Goal: Transaction & Acquisition: Purchase product/service

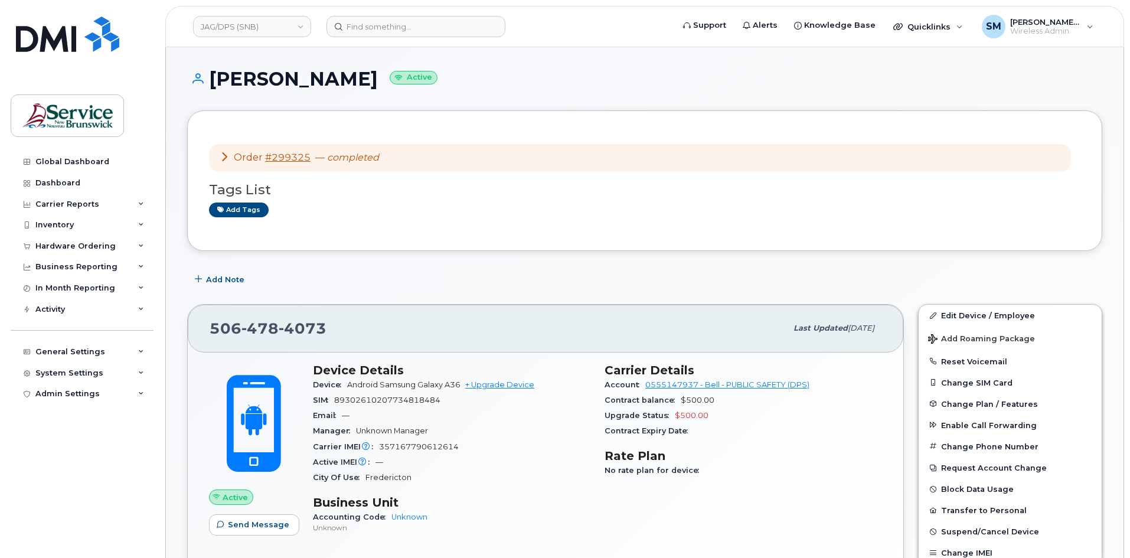
scroll to position [59, 0]
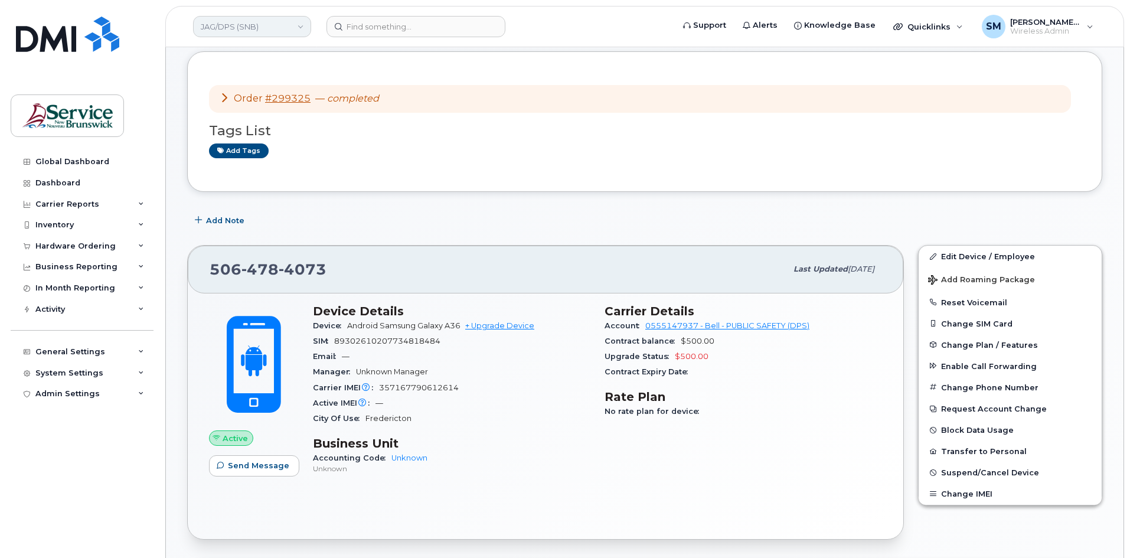
click at [255, 32] on link "JAG/DPS (SNB)" at bounding box center [252, 26] width 118 height 21
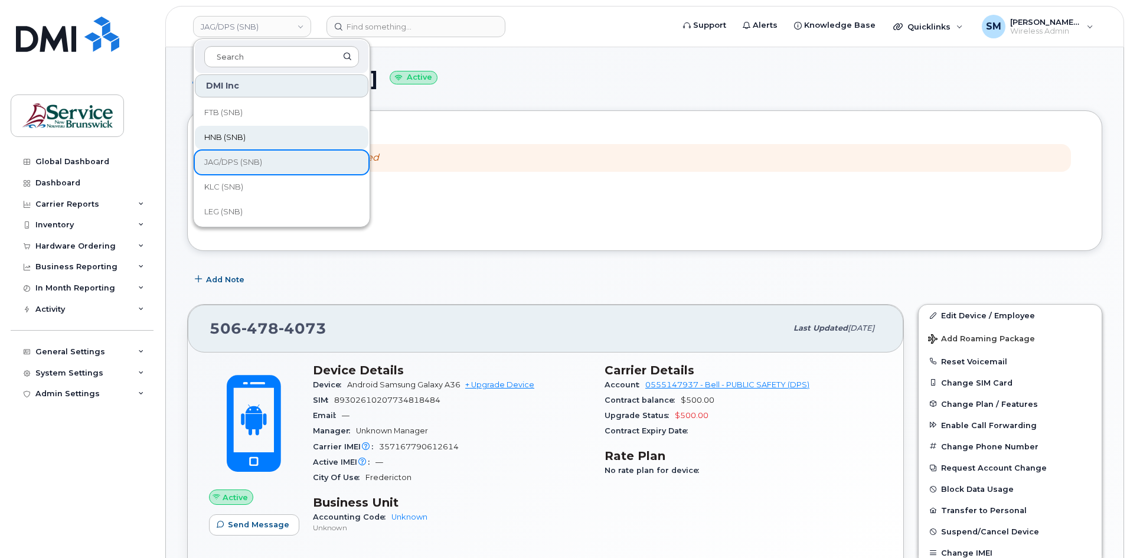
scroll to position [122, 0]
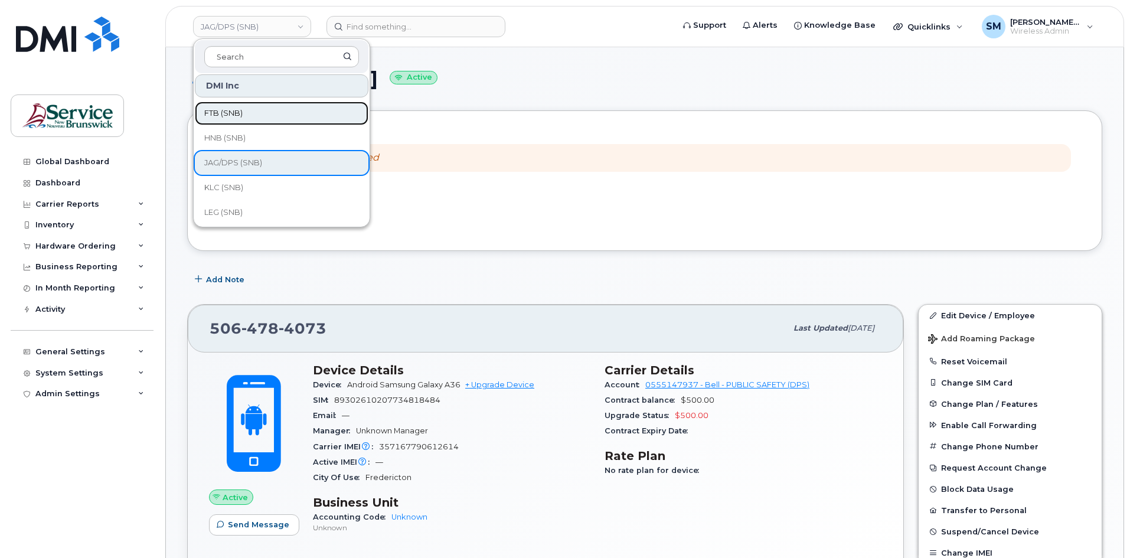
click at [264, 118] on link "FTB (SNB)" at bounding box center [282, 114] width 174 height 24
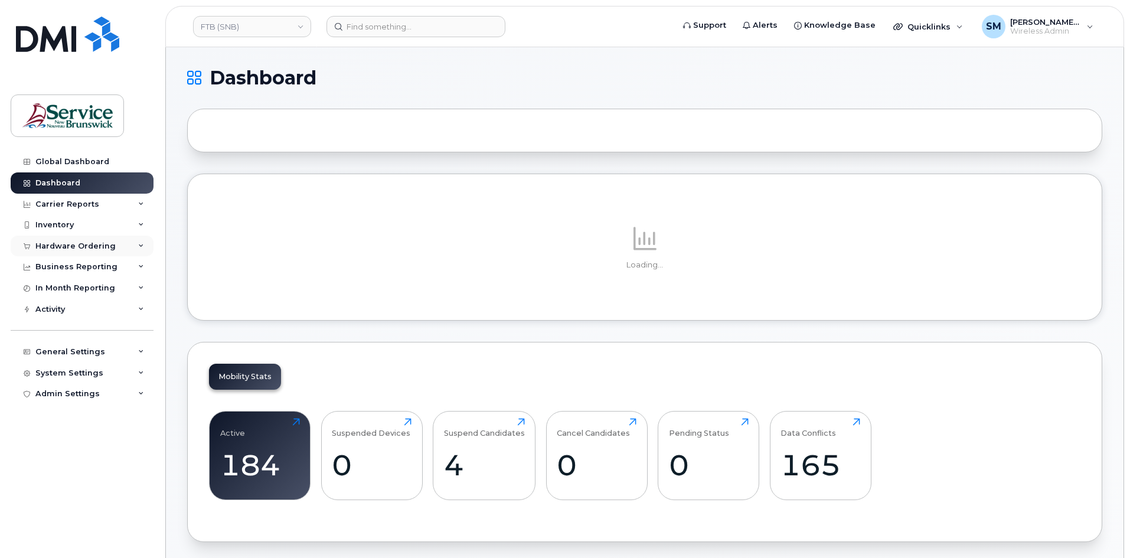
click at [81, 246] on div "Hardware Ordering" at bounding box center [75, 245] width 80 height 9
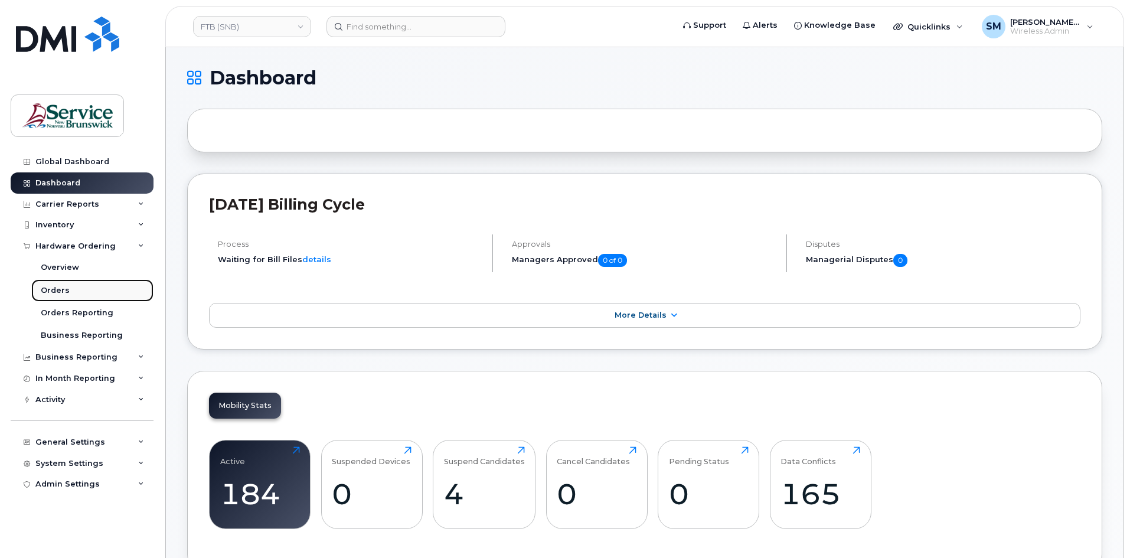
click at [86, 290] on link "Orders" at bounding box center [92, 290] width 122 height 22
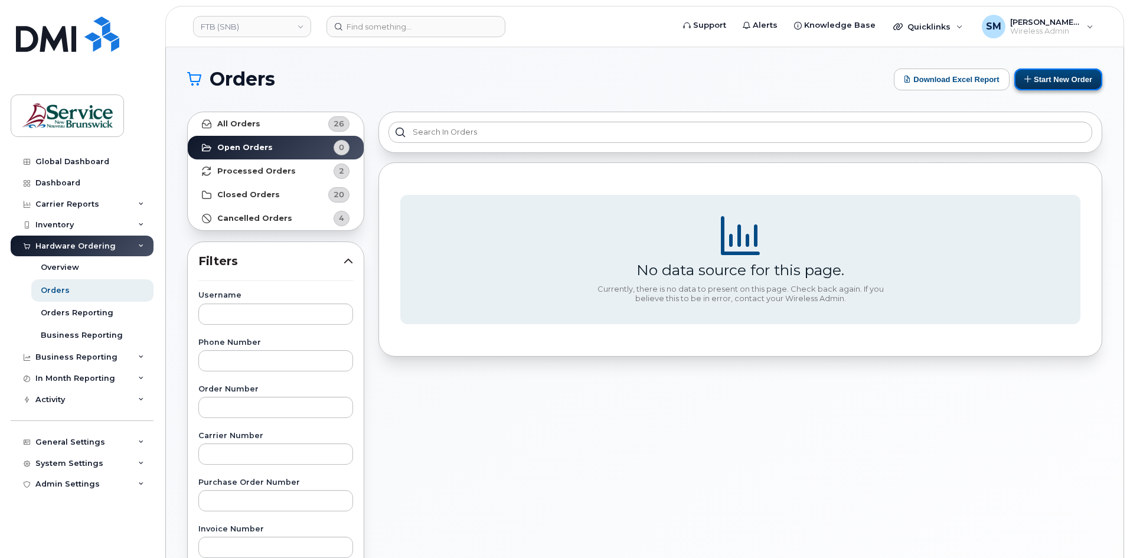
click at [1044, 76] on button "Start New Order" at bounding box center [1058, 79] width 88 height 22
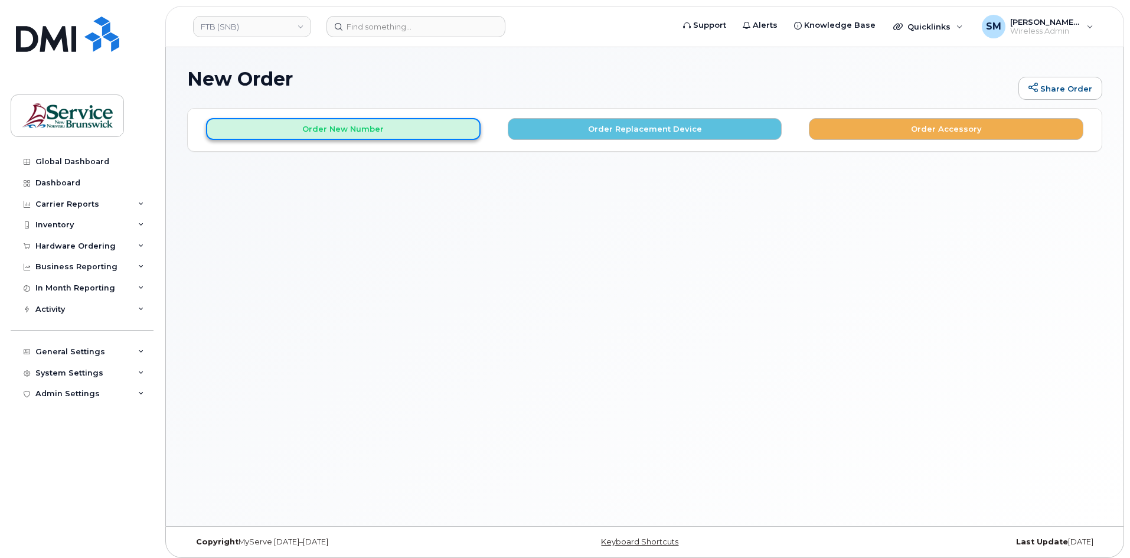
click at [407, 138] on button "Order New Number" at bounding box center [343, 129] width 274 height 22
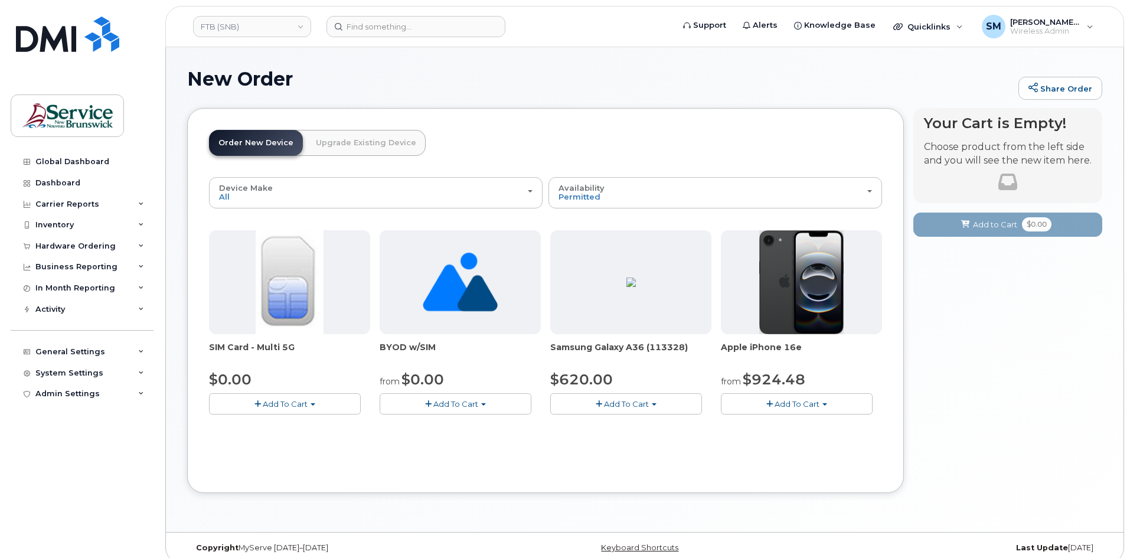
click at [813, 397] on button "Add To Cart" at bounding box center [797, 403] width 152 height 21
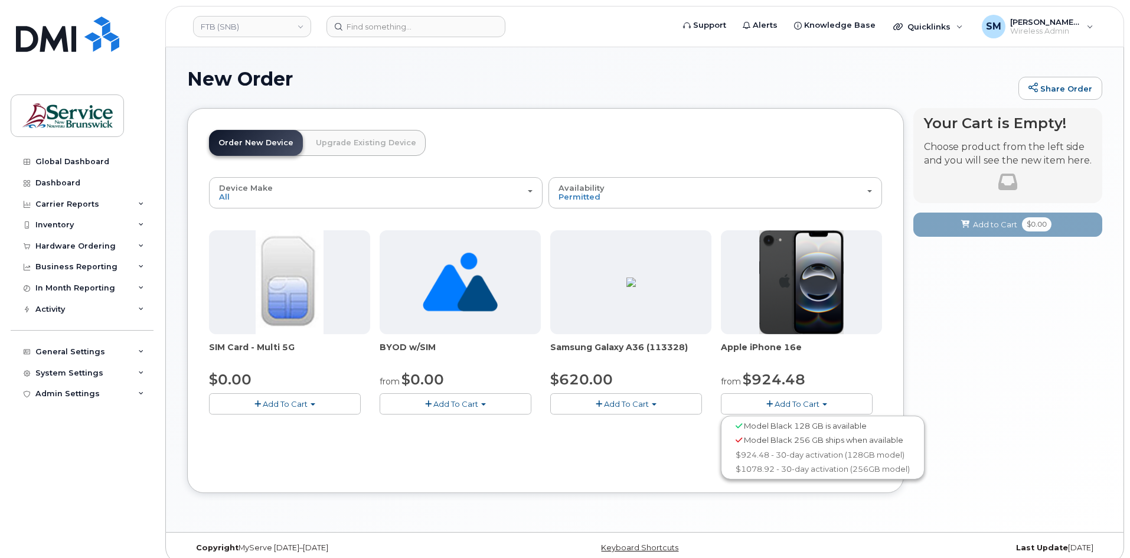
click at [809, 446] on div "Model Black 256 GB ships when available" at bounding box center [823, 440] width 198 height 15
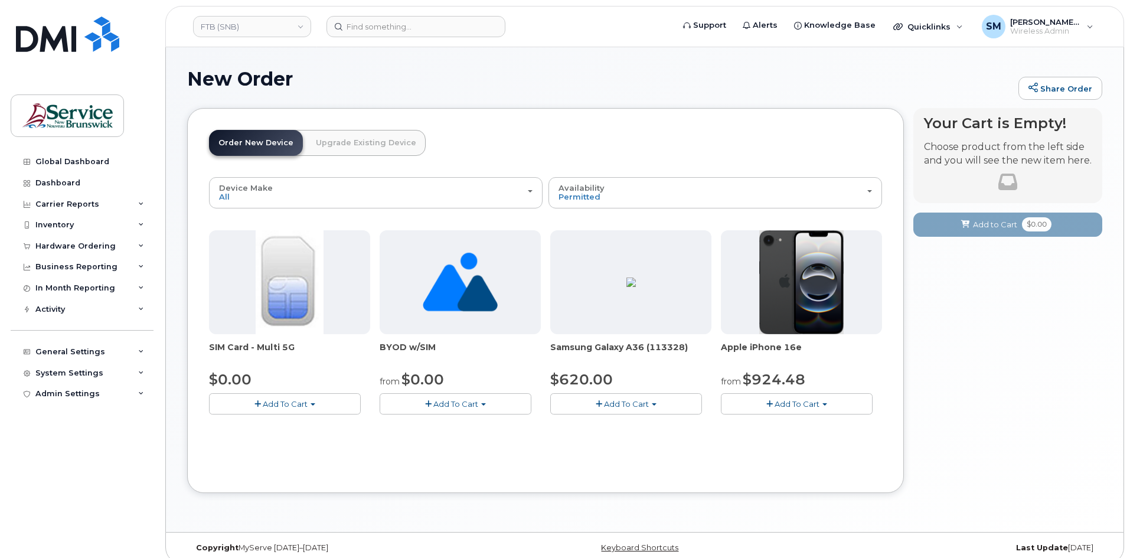
click at [817, 400] on span "Add To Cart" at bounding box center [796, 403] width 45 height 9
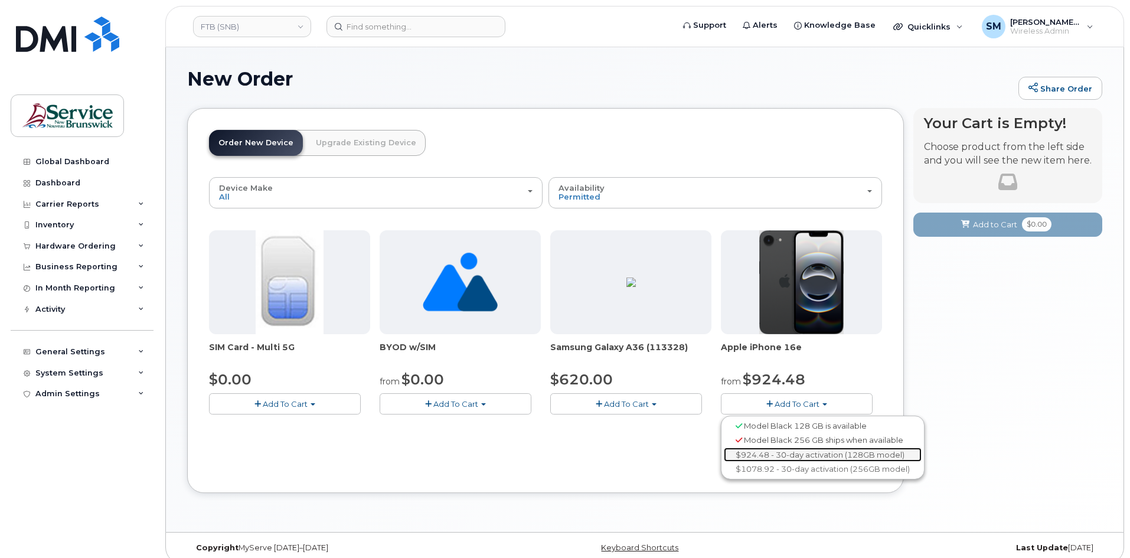
click at [801, 454] on link "$924.48 - 30-day activation (128GB model)" at bounding box center [823, 454] width 198 height 15
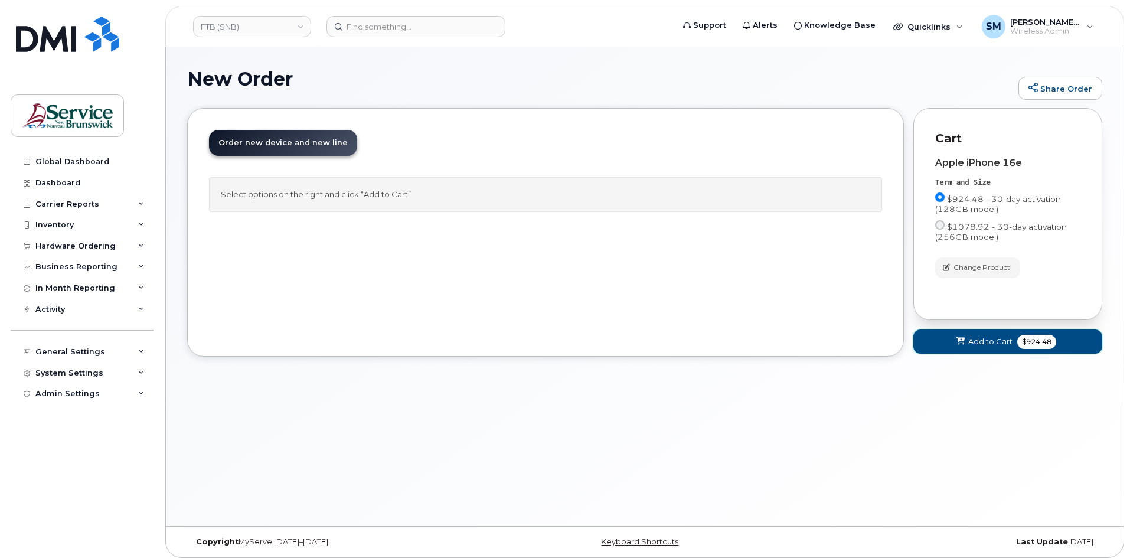
click at [965, 342] on span at bounding box center [960, 341] width 11 height 11
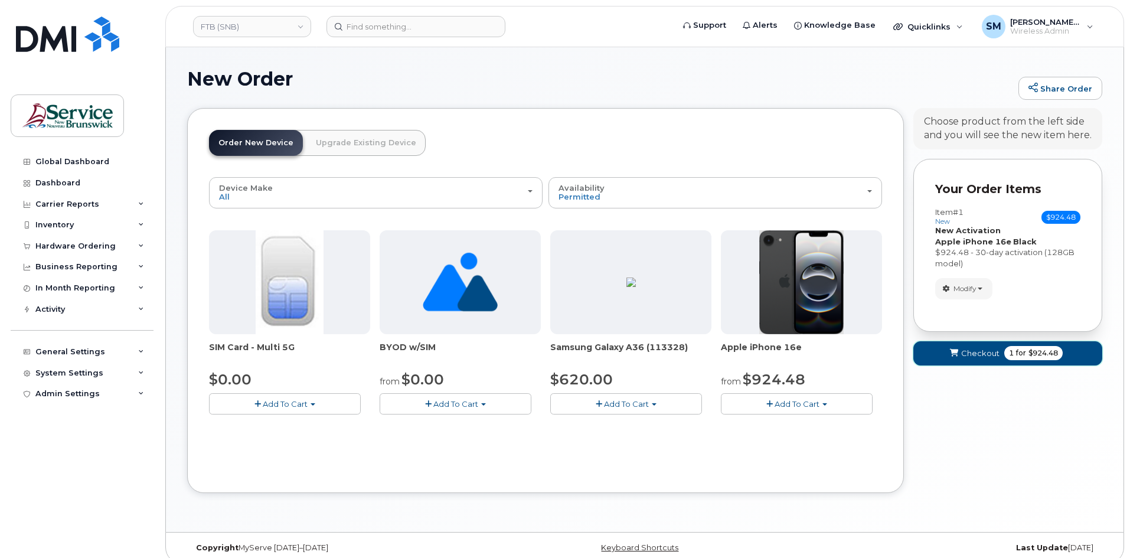
click at [965, 349] on span "Checkout" at bounding box center [980, 353] width 38 height 11
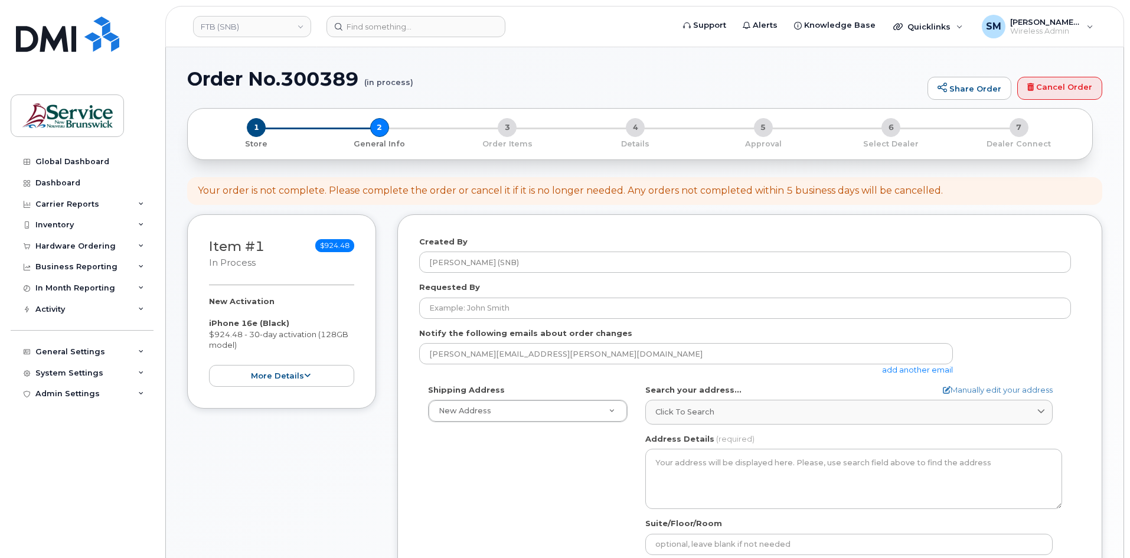
select select
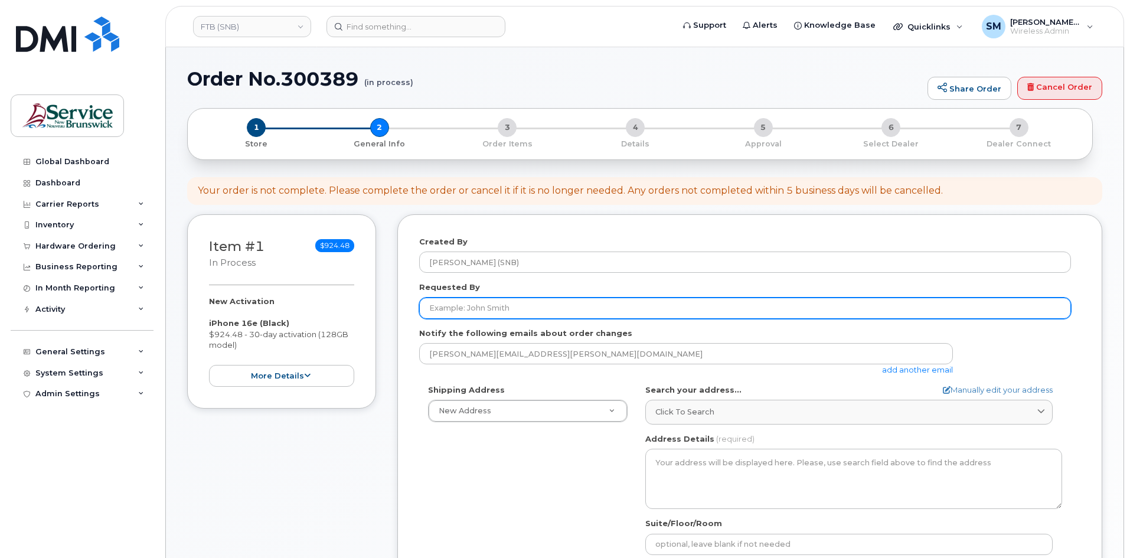
click at [521, 303] on input "Requested By" at bounding box center [745, 307] width 652 height 21
paste input "[PERSON_NAME][EMAIL_ADDRESS][DOMAIN_NAME]"
type input "Lisa.Lavigne@gnb.ca"
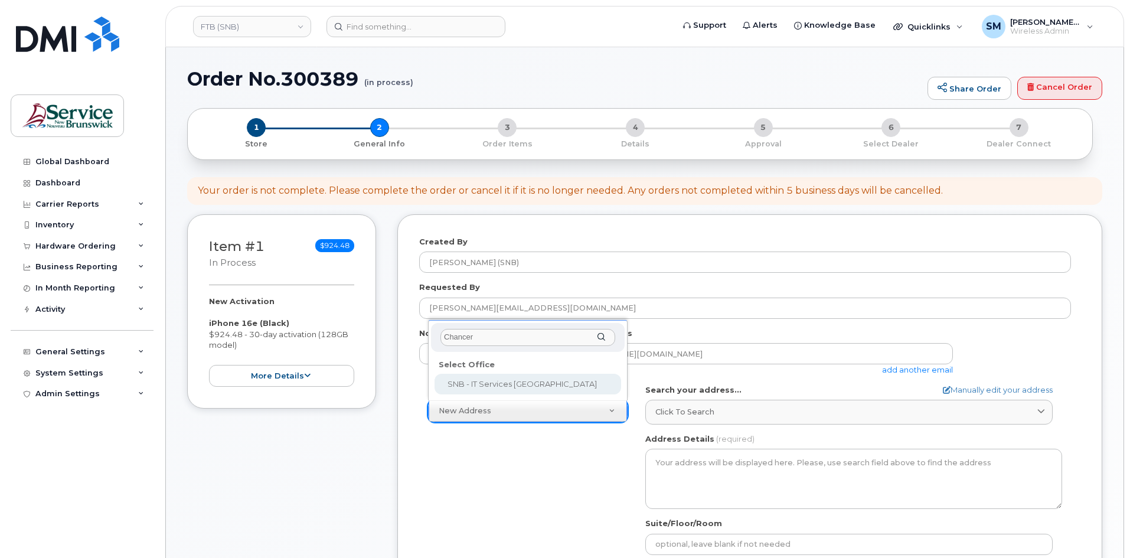
type input "Chancer"
select select
type textarea "675 King Street, Rm 1072 Fredericton New Brunswick E3B 1E9"
type input "[PERSON_NAME]/[PERSON_NAME]"
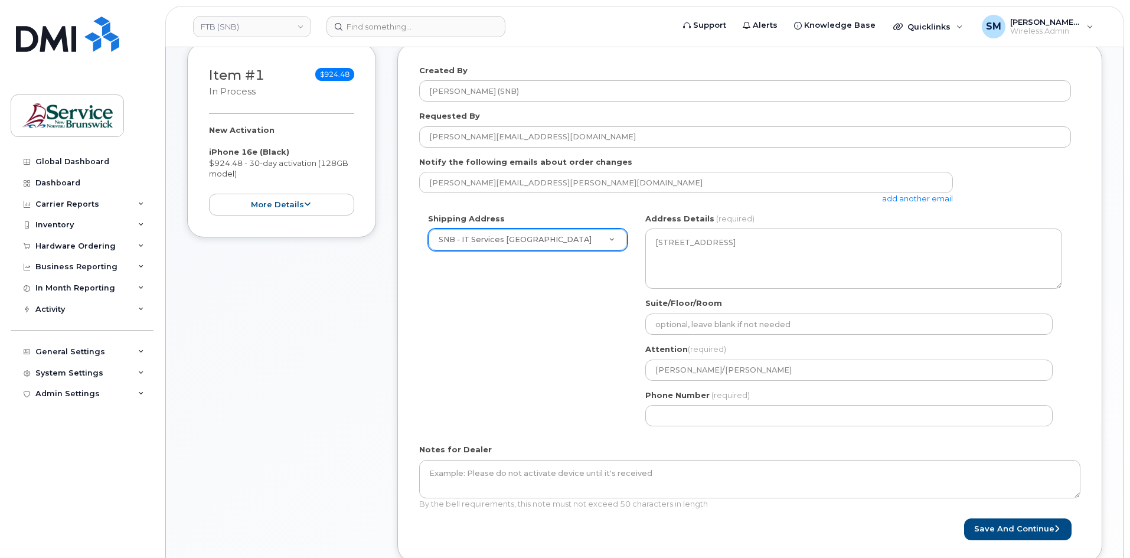
scroll to position [177, 0]
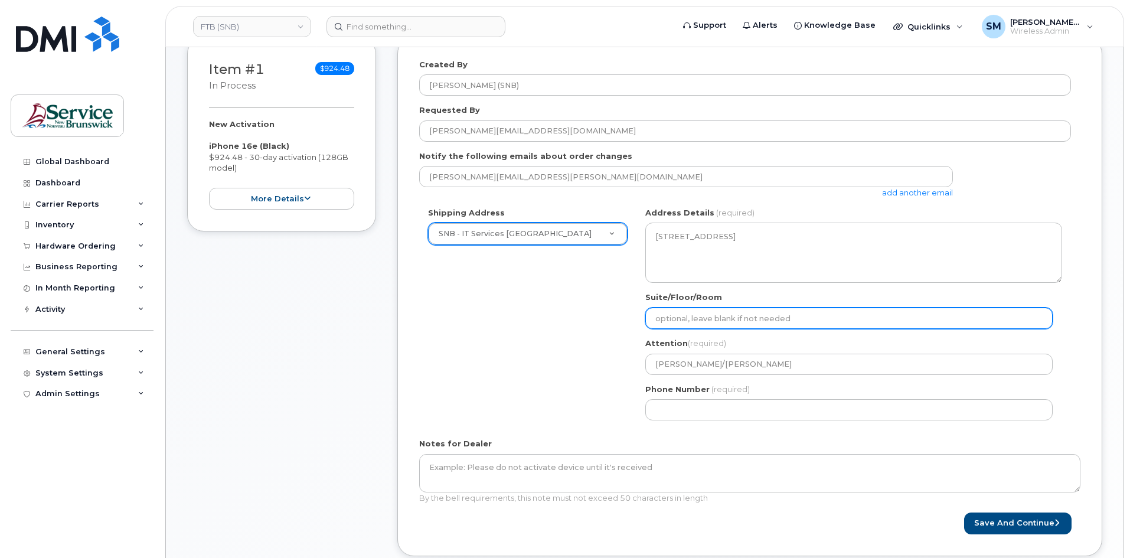
click at [708, 323] on input "Suite/Floor/Room" at bounding box center [848, 318] width 407 height 21
paste input "WO0000000486550"
select select
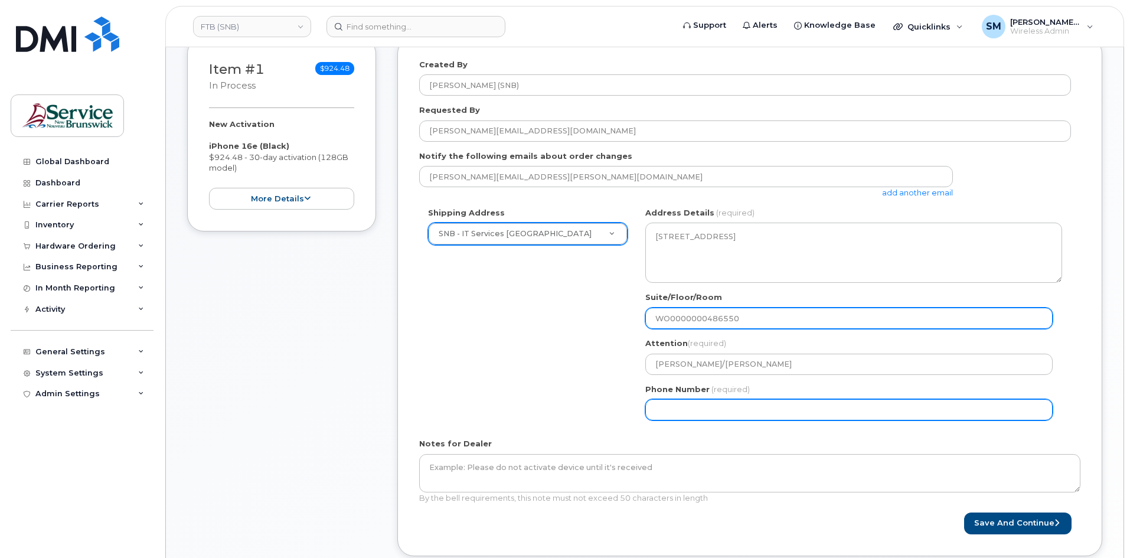
type input "WO0000000486550"
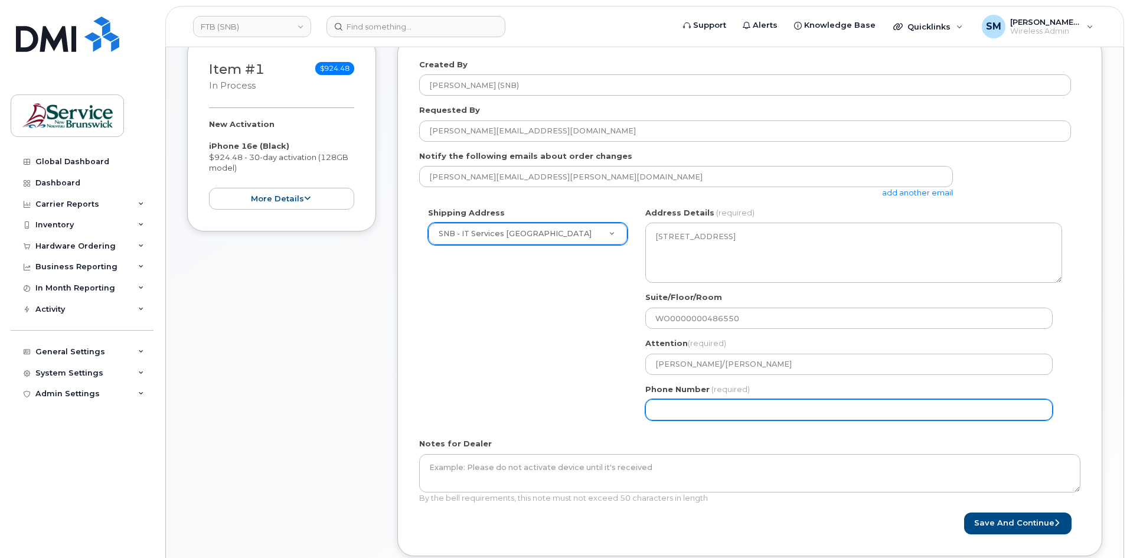
click at [675, 416] on input "Phone Number" at bounding box center [848, 409] width 407 height 21
select select
type input "506639633"
select select
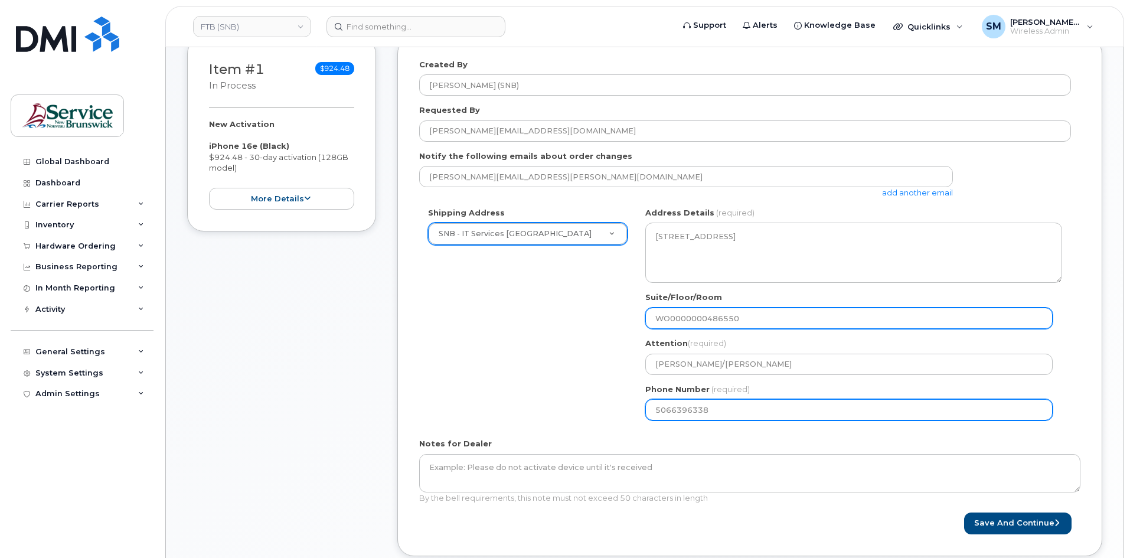
type input "5066396338"
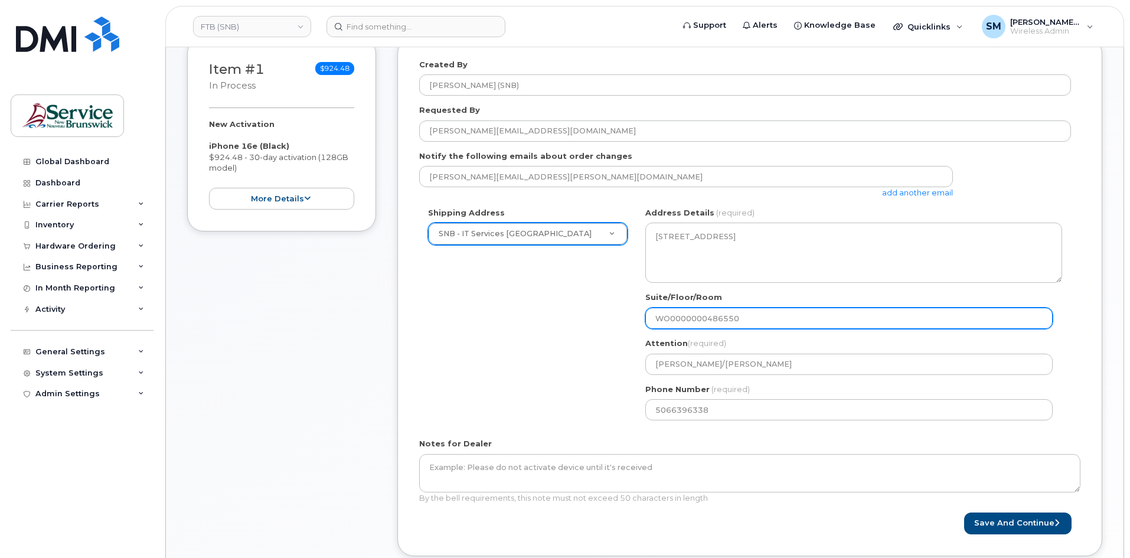
drag, startPoint x: 744, startPoint y: 319, endPoint x: 544, endPoint y: 320, distance: 199.5
click at [544, 320] on div "Shipping Address SNB - IT Services Chancery Place New Address ASD-E Main Office…" at bounding box center [745, 318] width 652 height 222
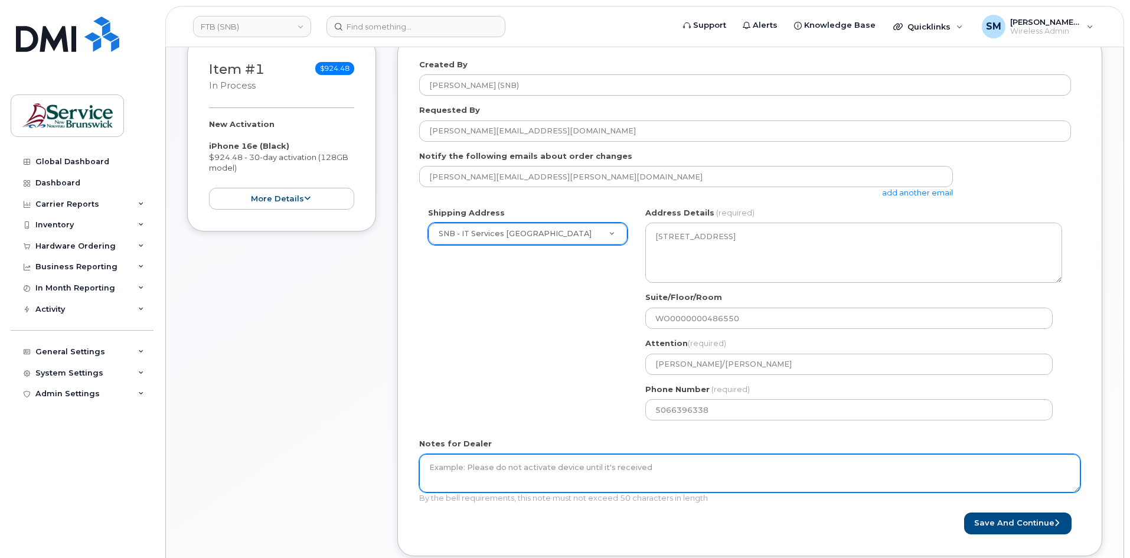
click at [508, 478] on textarea "Notes for Dealer" at bounding box center [749, 473] width 661 height 39
paste textarea "WO0000000486550"
type textarea "WO0000000486550"
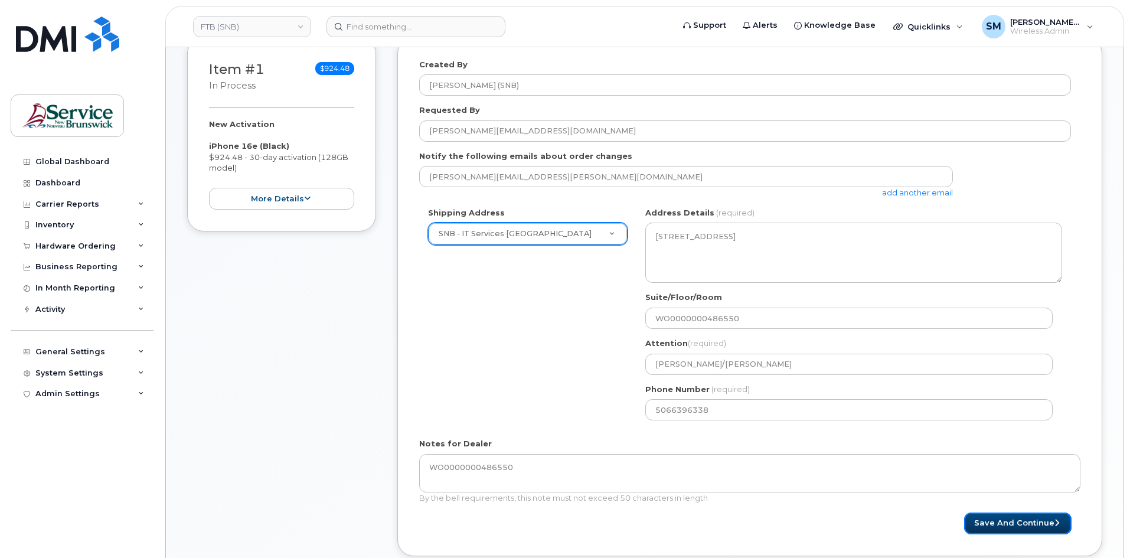
click at [1005, 518] on button "Save and Continue" at bounding box center [1017, 523] width 107 height 22
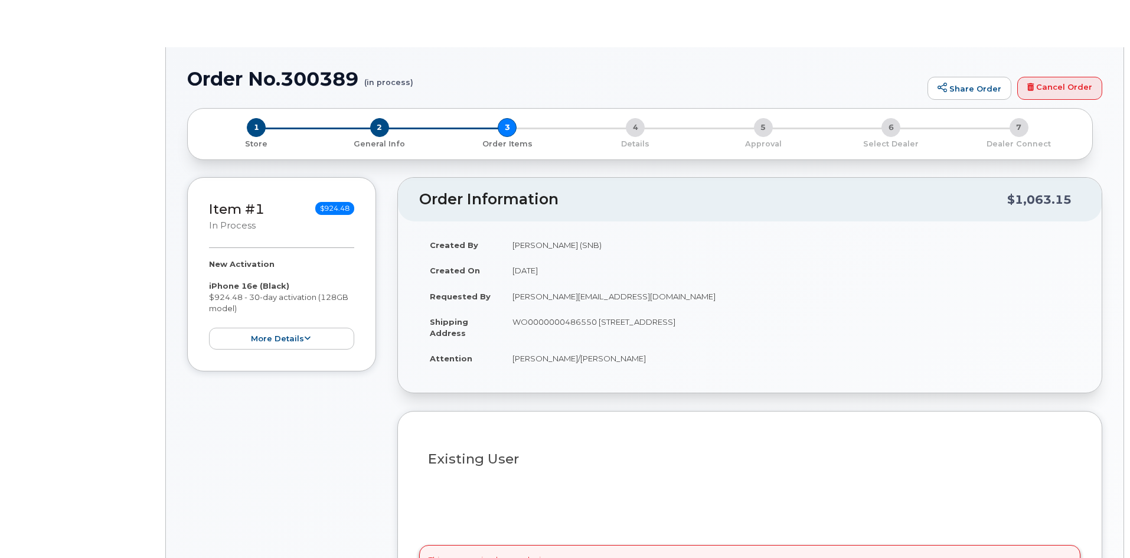
select select
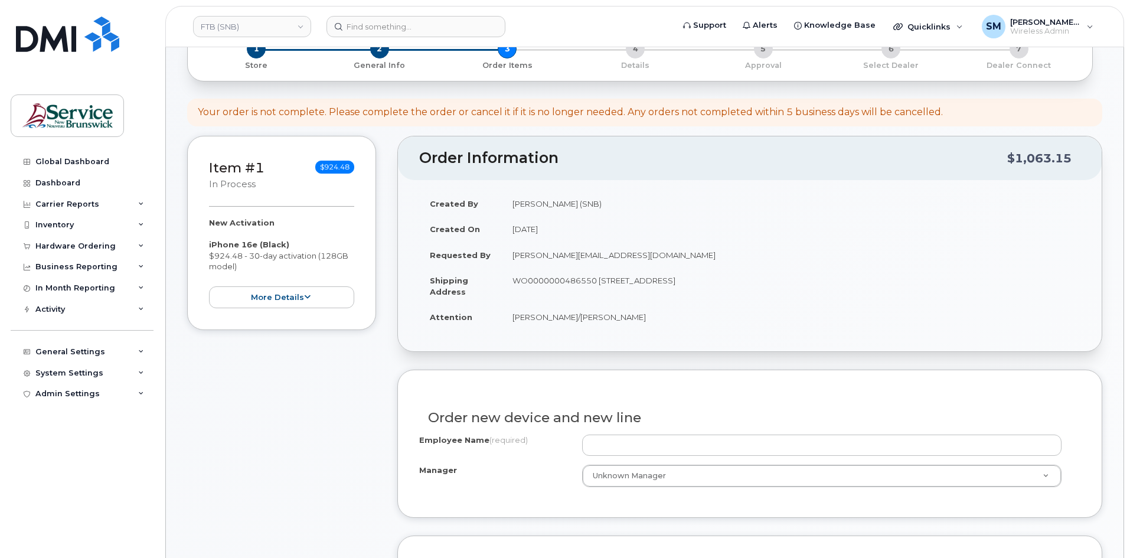
scroll to position [236, 0]
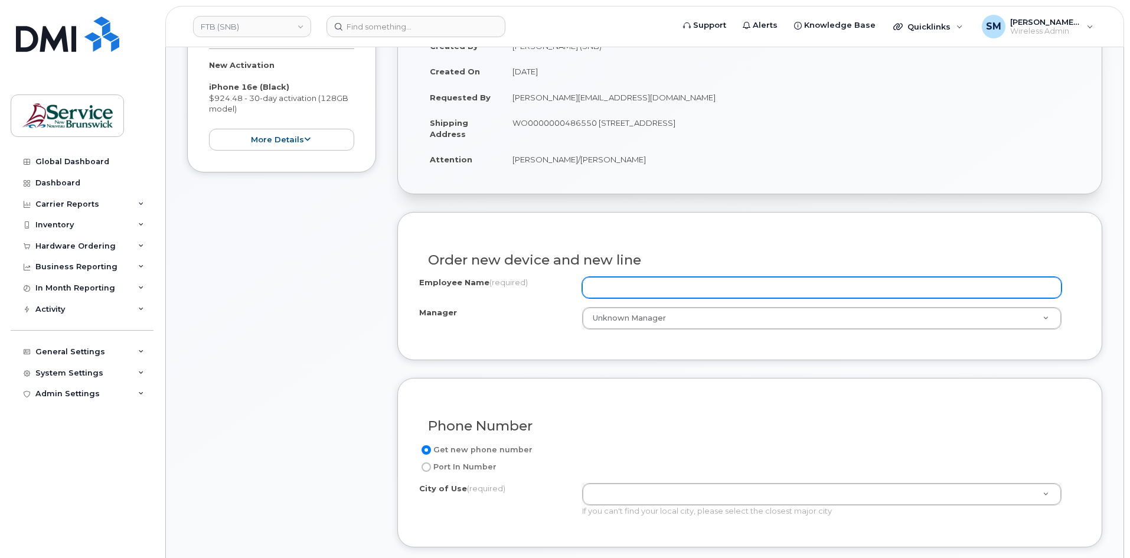
click at [711, 291] on input "Employee Name (required)" at bounding box center [821, 287] width 479 height 21
paste input "[PERSON_NAME]"
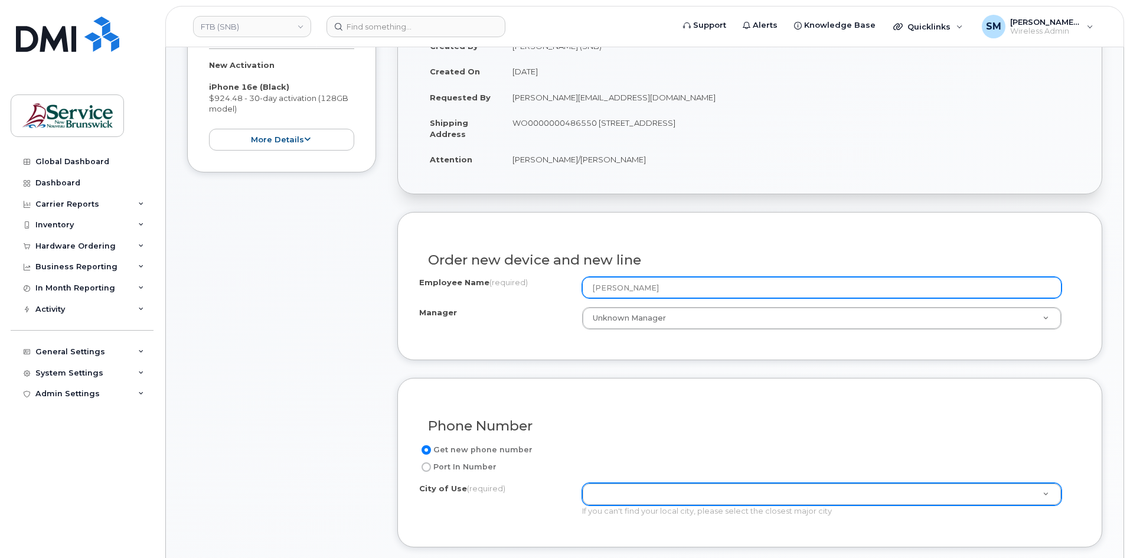
type input "[PERSON_NAME]"
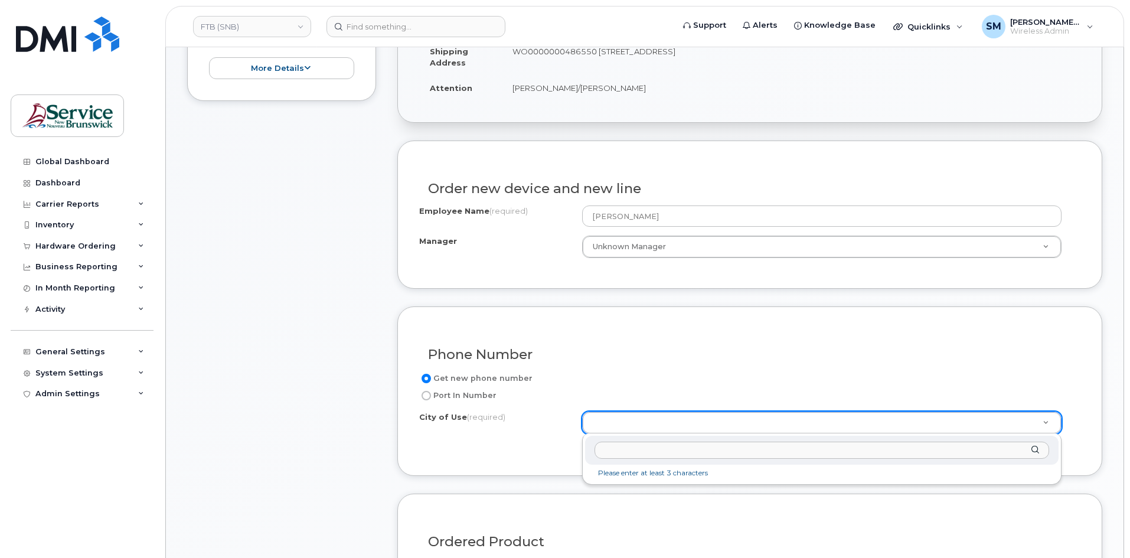
scroll to position [472, 0]
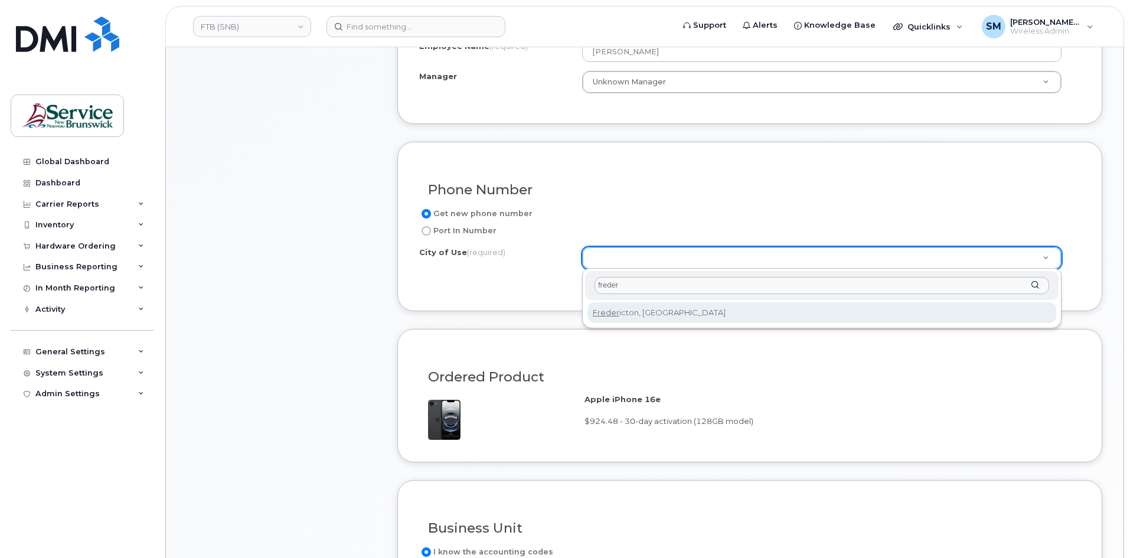
type input "freder"
type input "1578"
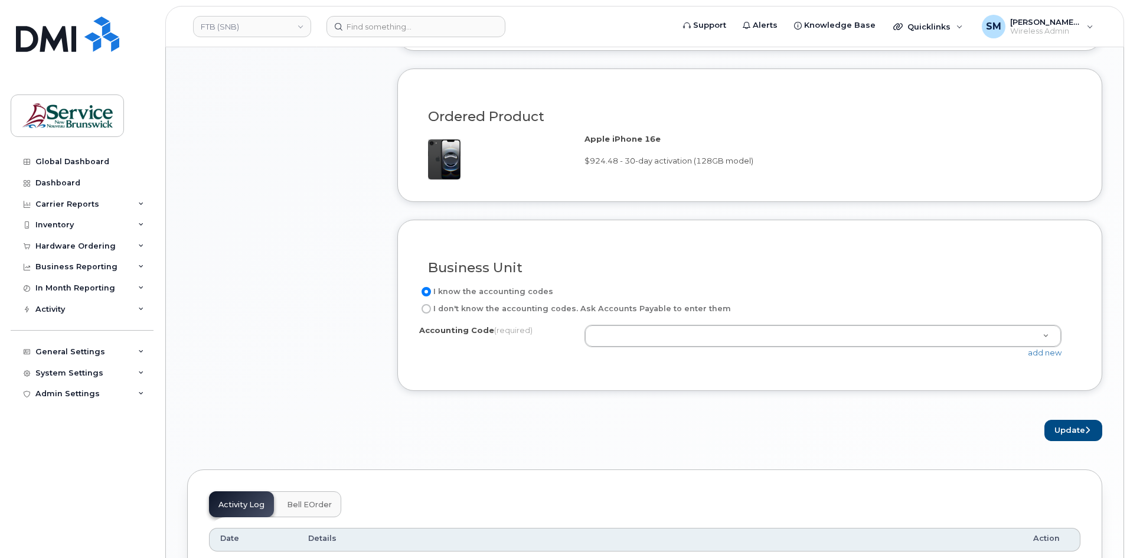
scroll to position [767, 0]
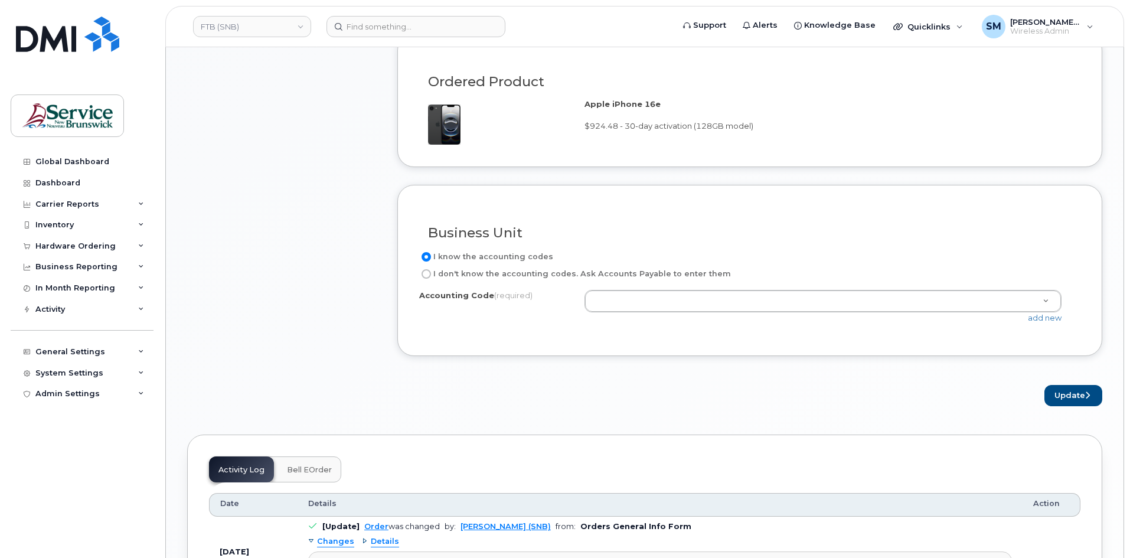
click at [1062, 319] on div "add new" at bounding box center [827, 317] width 486 height 11
click at [1055, 318] on link "add new" at bounding box center [1045, 317] width 34 height 9
click at [1040, 321] on link "add new" at bounding box center [1045, 317] width 34 height 9
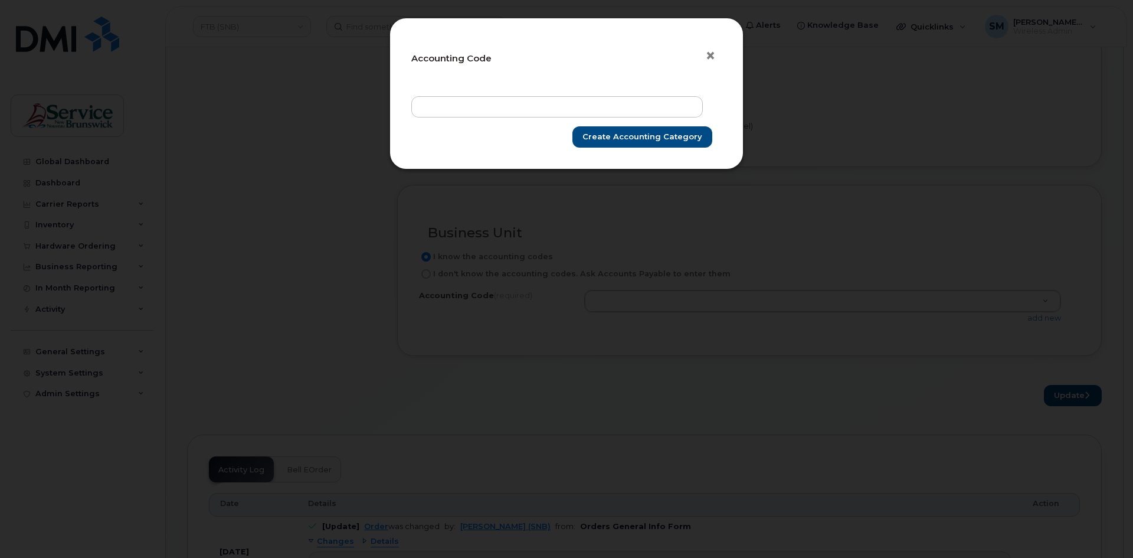
click at [710, 53] on span "×" at bounding box center [710, 56] width 11 height 22
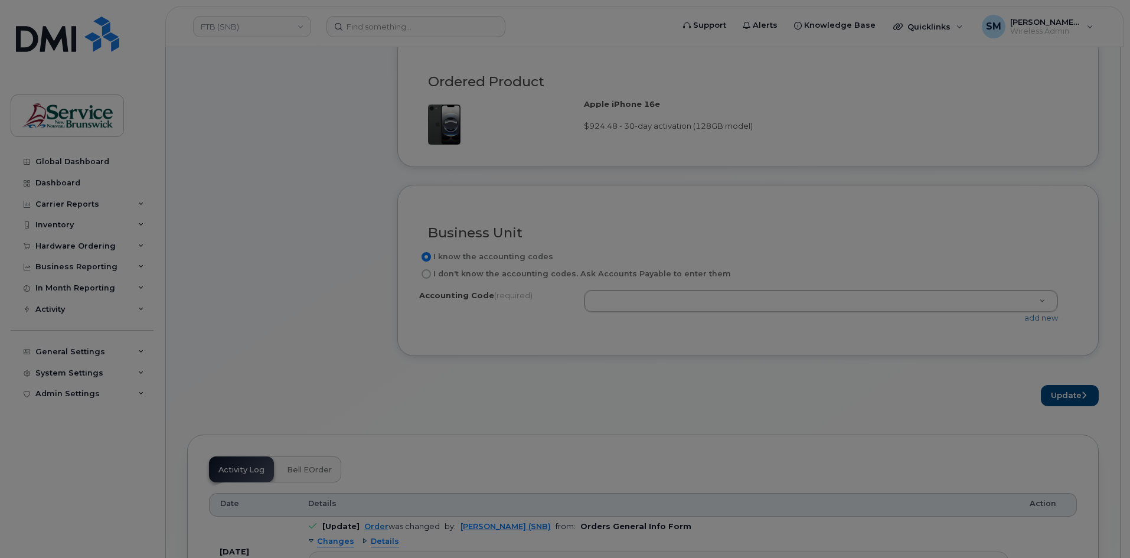
click at [938, 237] on div at bounding box center [565, 279] width 1130 height 558
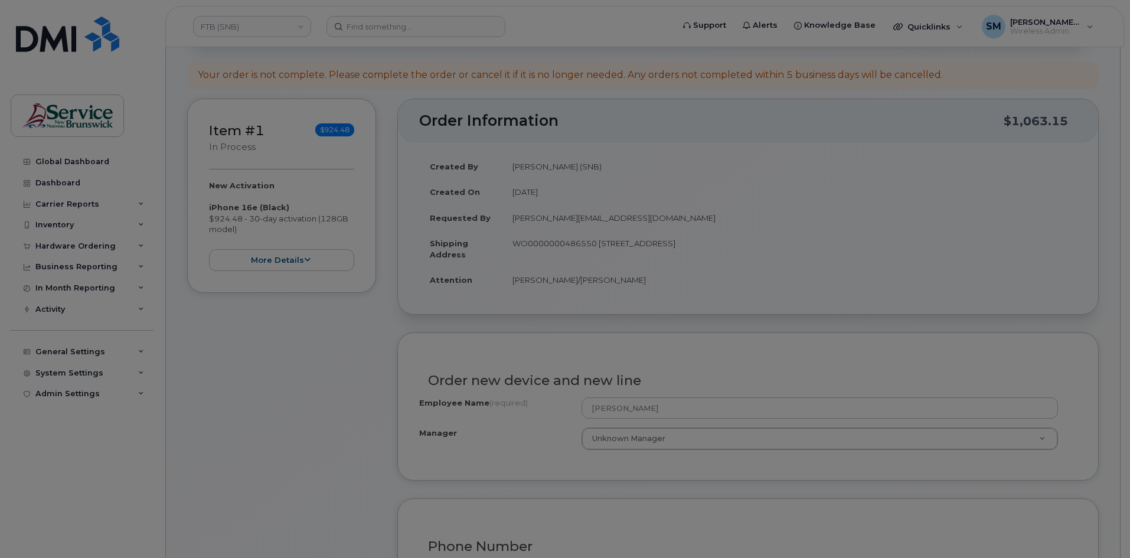
scroll to position [0, 0]
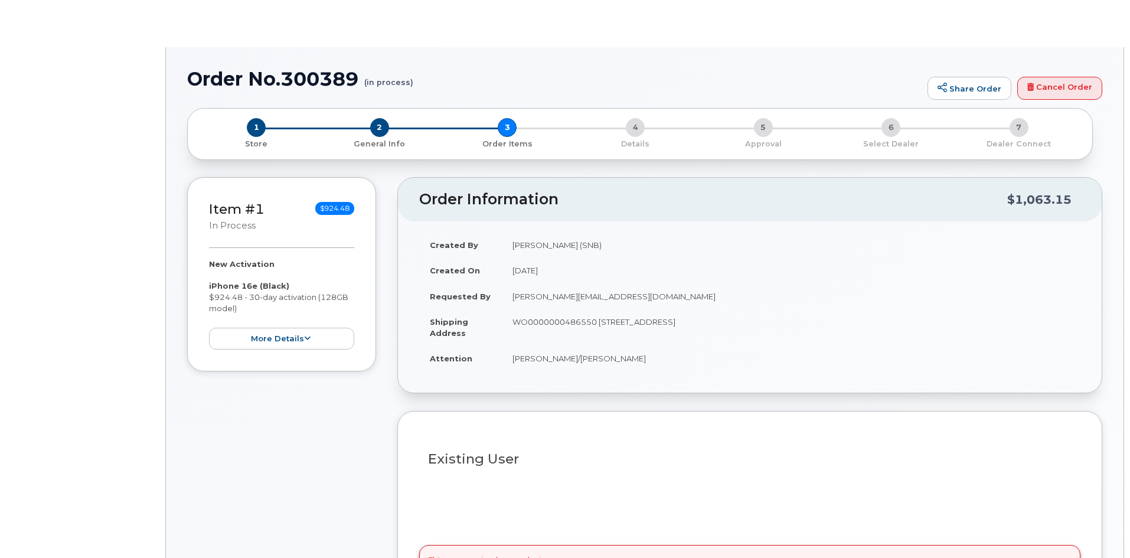
select select
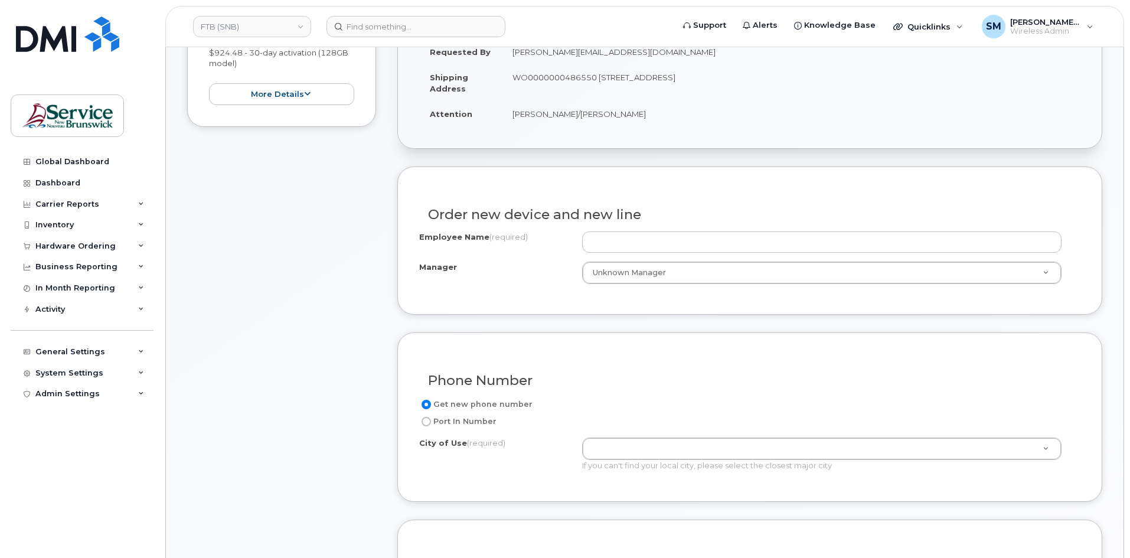
scroll to position [295, 0]
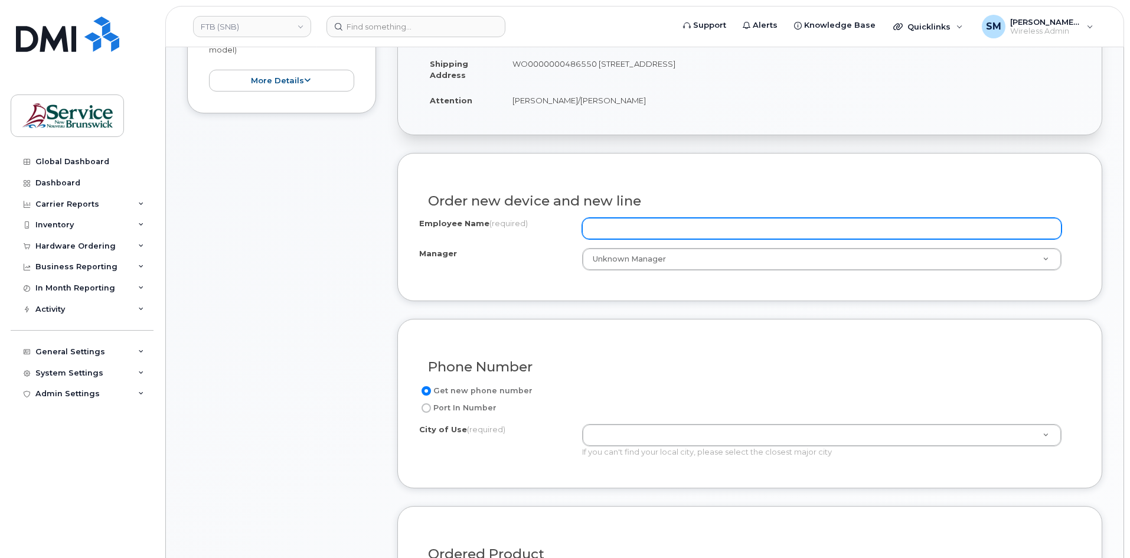
paste input "[PERSON_NAME]"
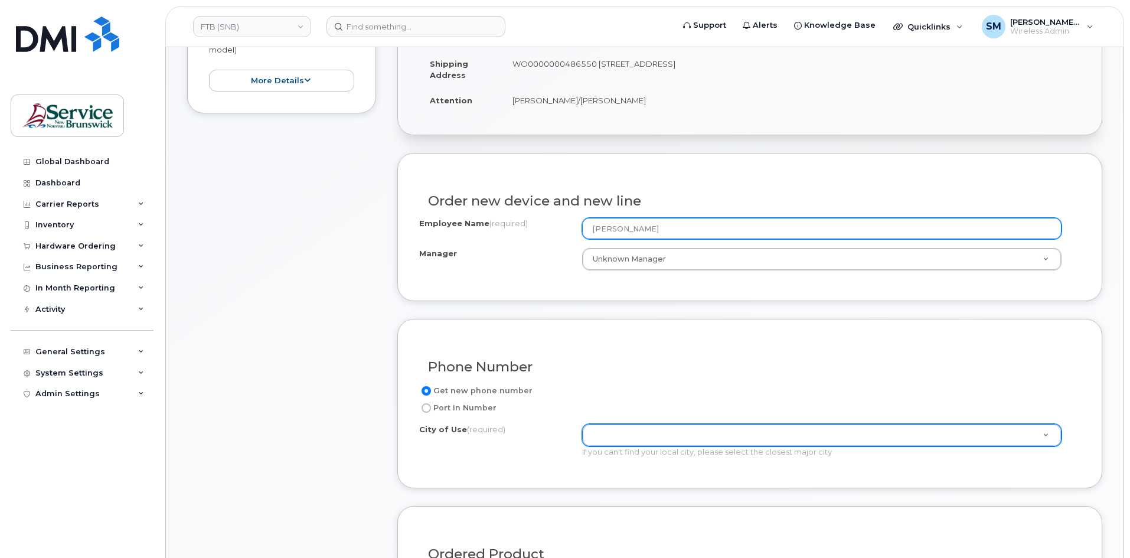
type input "[PERSON_NAME]"
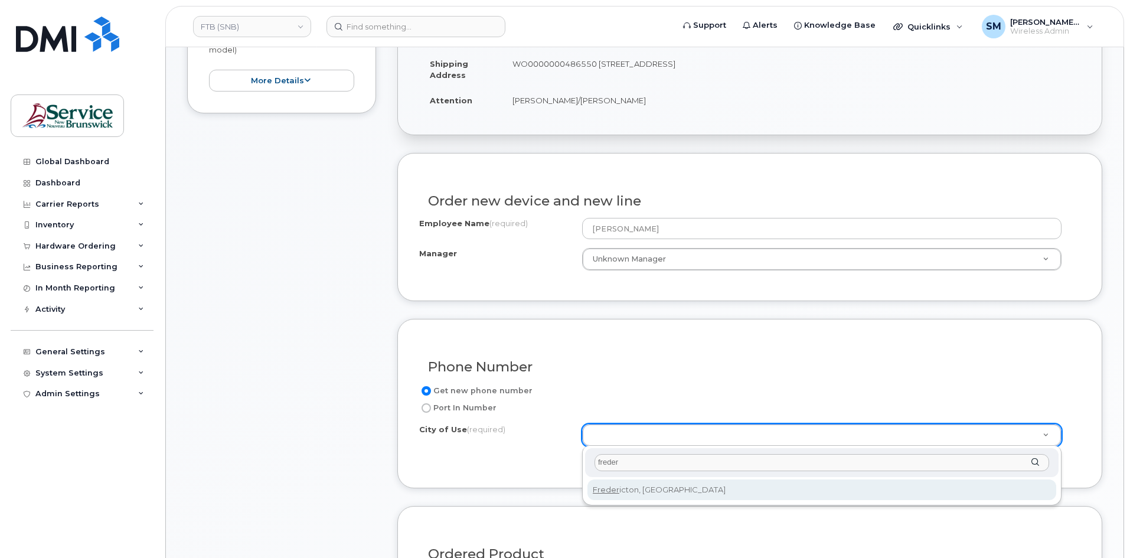
type input "freder"
type input "1578"
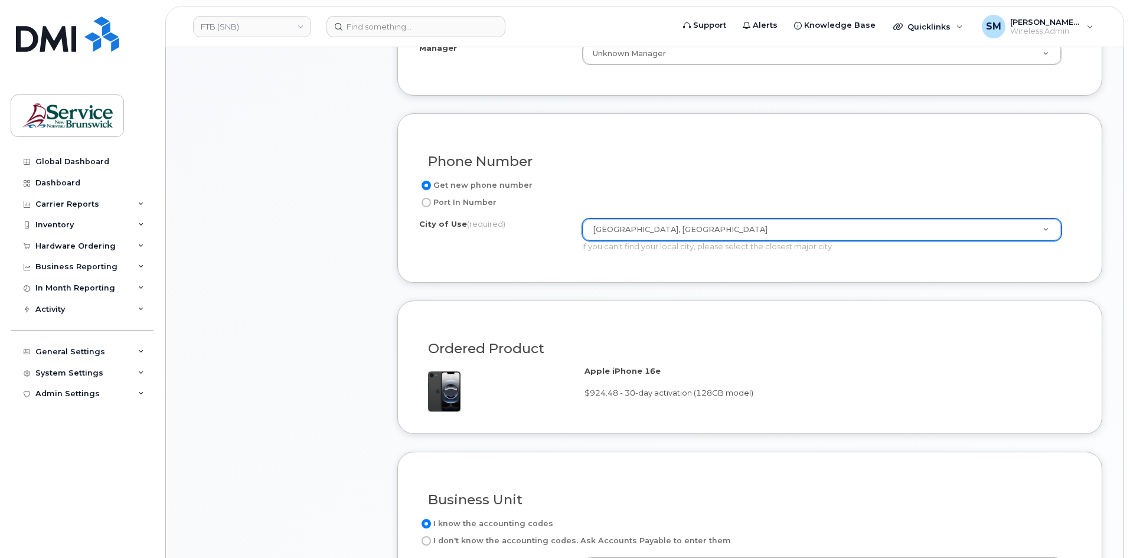
scroll to position [590, 0]
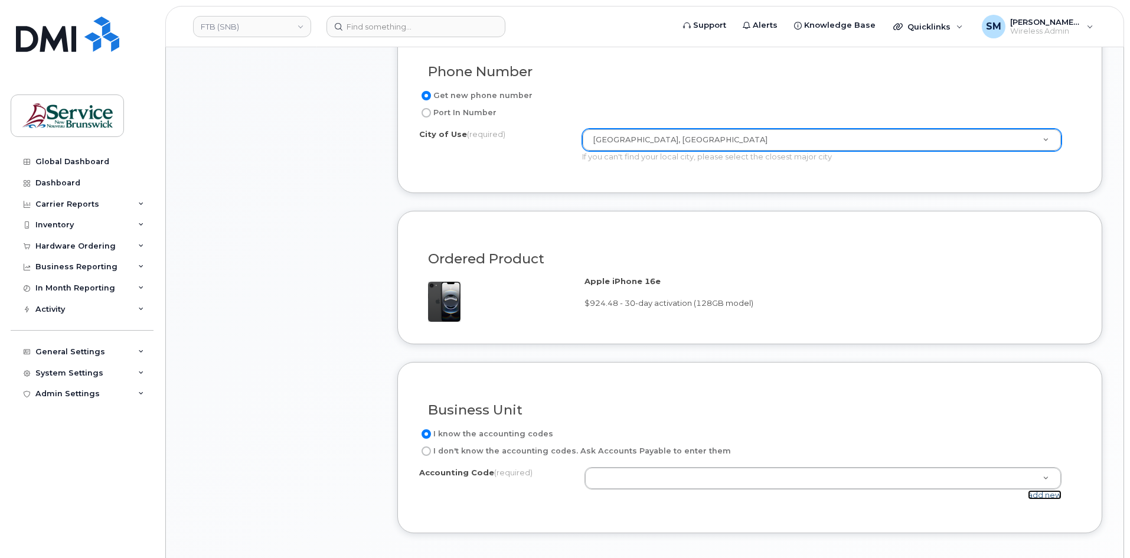
click at [1040, 494] on link "add new" at bounding box center [1045, 494] width 34 height 9
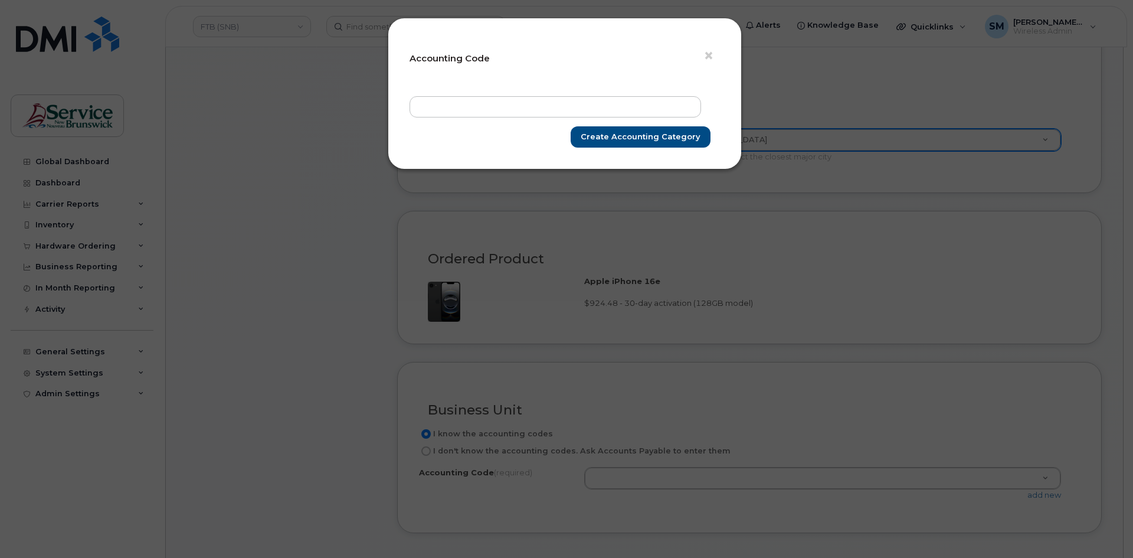
click at [576, 94] on form "× Accounting Code Create Accounting category" at bounding box center [565, 94] width 310 height 108
click at [573, 100] on input "text" at bounding box center [556, 106] width 292 height 21
paste input "32.3234.3204.6071.6PPP.0000.602414"
type input "32.3234.3204.6071.6PPP.0000.602414"
click at [666, 140] on input "Create Accounting category" at bounding box center [641, 137] width 140 height 22
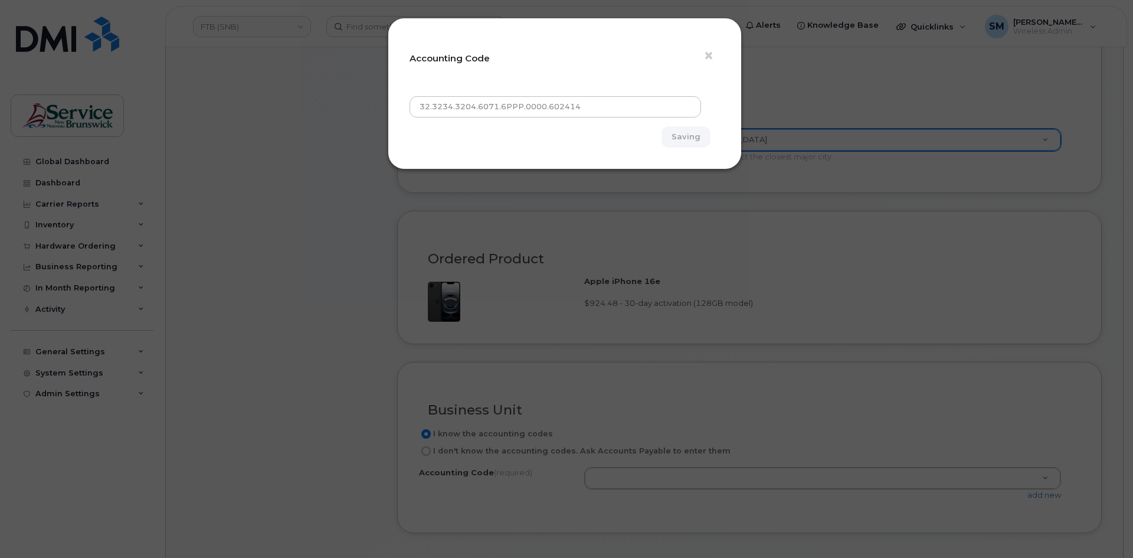
type input "Create Accounting category"
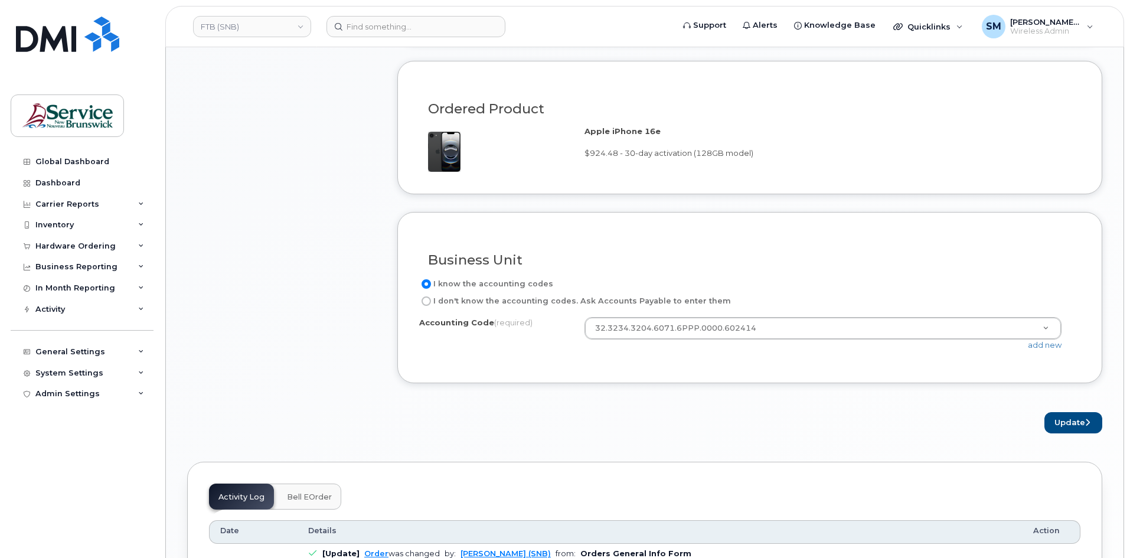
scroll to position [826, 0]
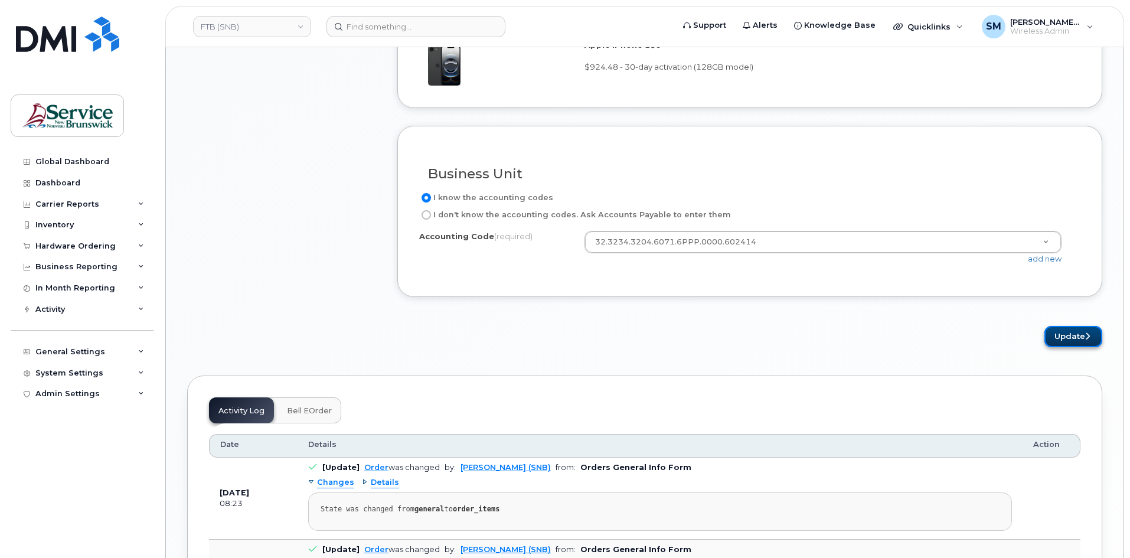
click at [1078, 341] on button "Update" at bounding box center [1073, 337] width 58 height 22
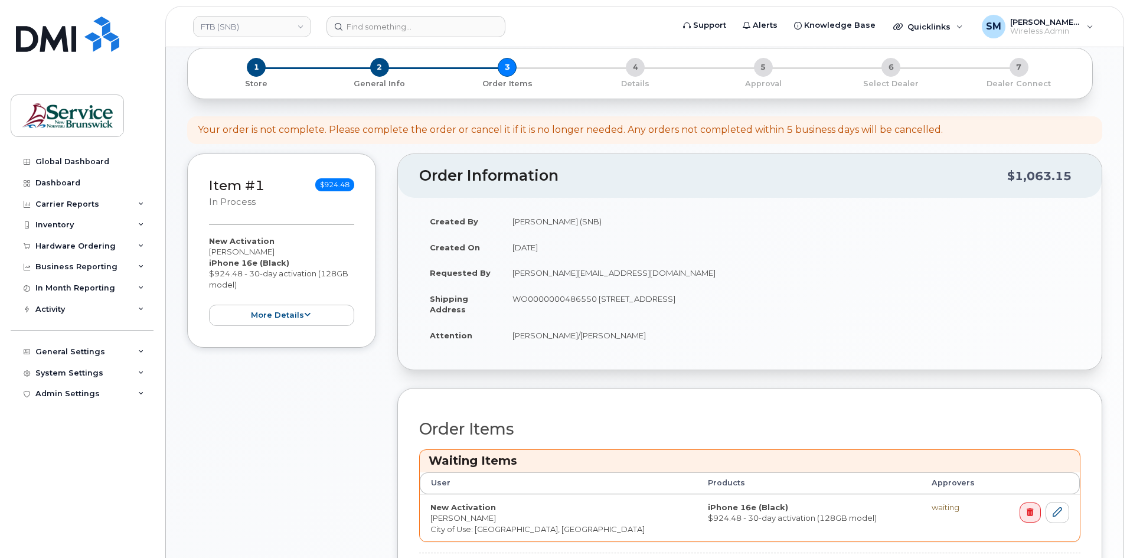
scroll to position [295, 0]
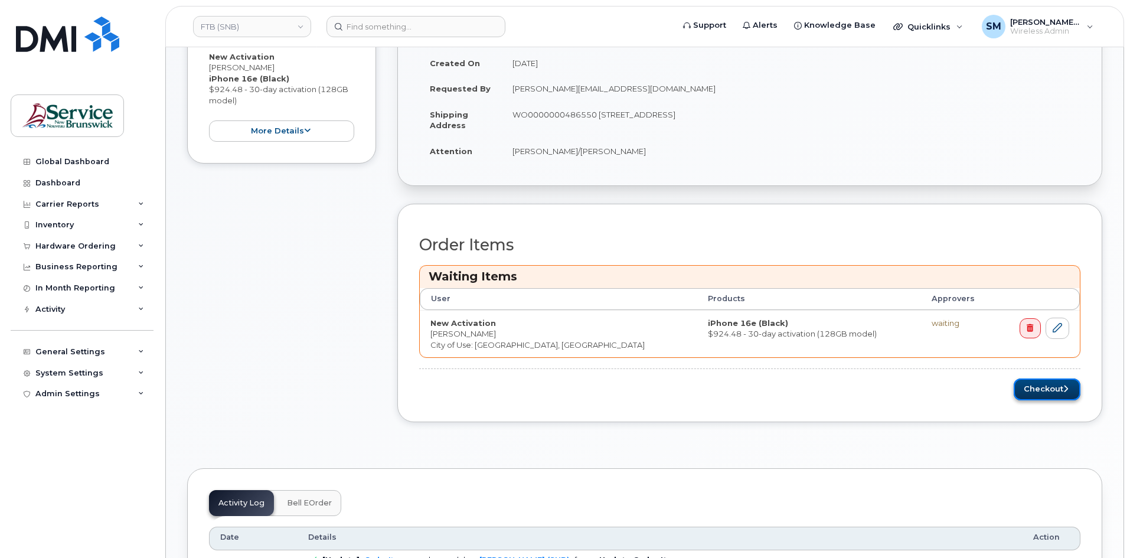
click at [1029, 383] on button "Checkout" at bounding box center [1046, 389] width 67 height 22
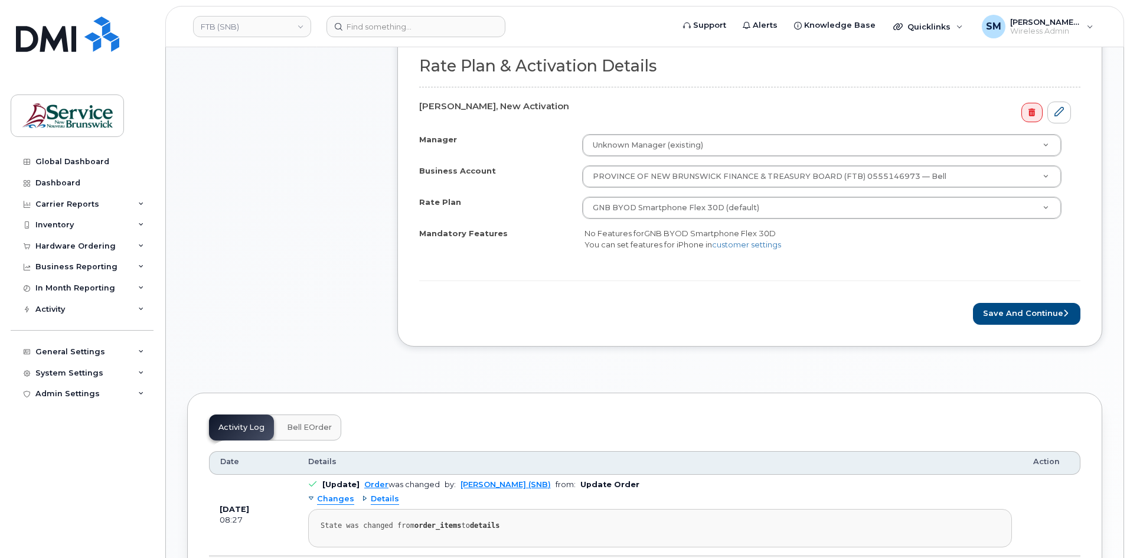
scroll to position [413, 0]
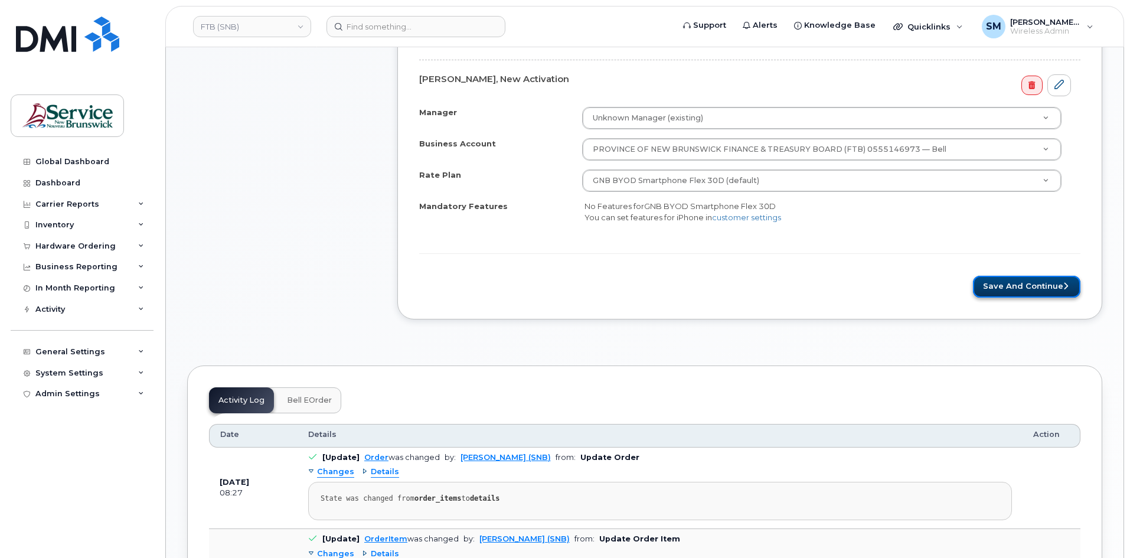
drag, startPoint x: 1036, startPoint y: 281, endPoint x: 1038, endPoint y: 291, distance: 10.1
click at [1036, 281] on button "Save and Continue" at bounding box center [1026, 287] width 107 height 22
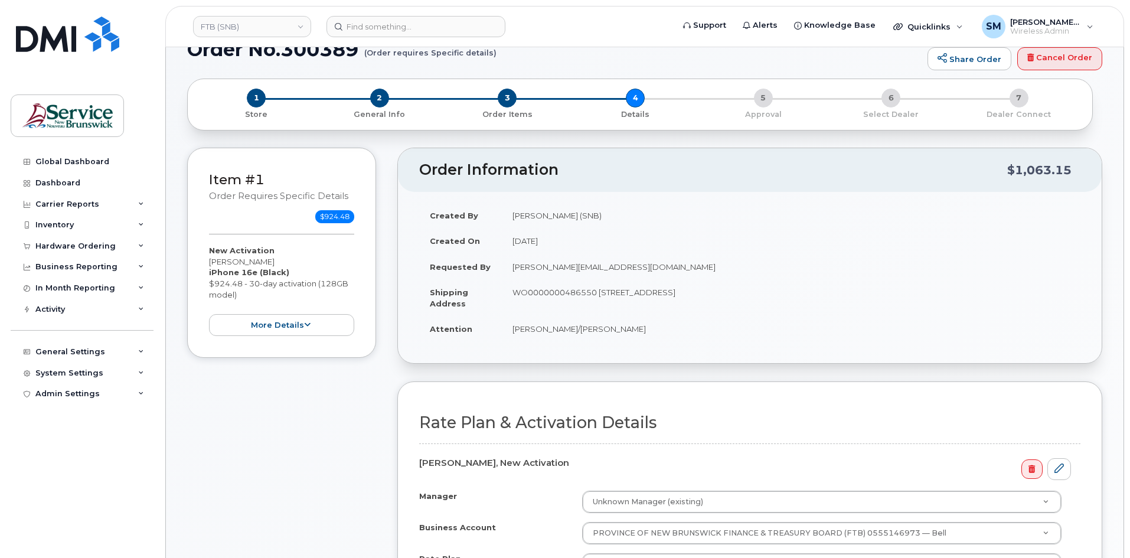
scroll to position [0, 0]
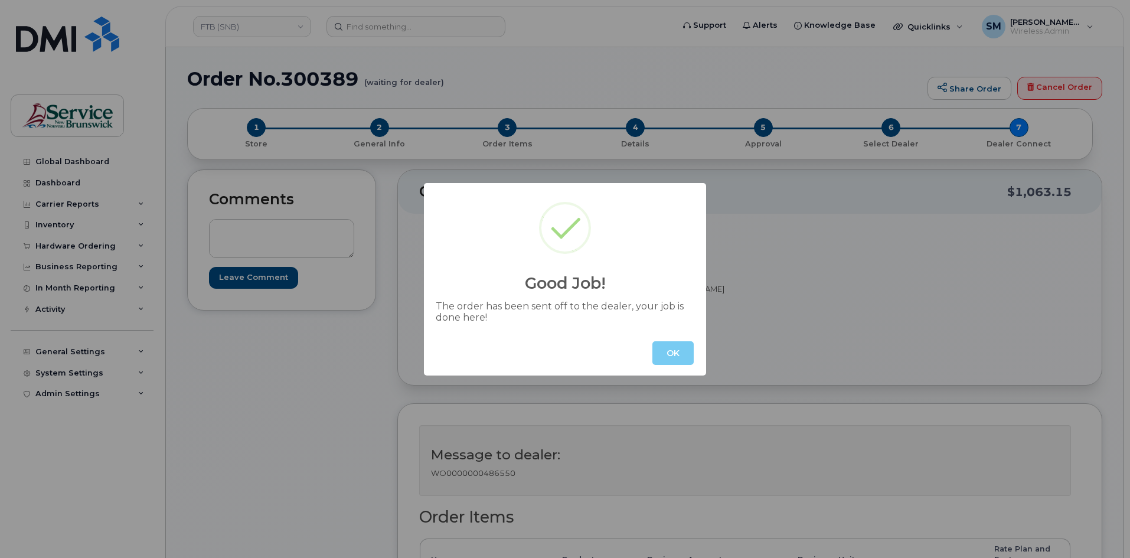
click at [684, 350] on button "OK" at bounding box center [672, 353] width 41 height 24
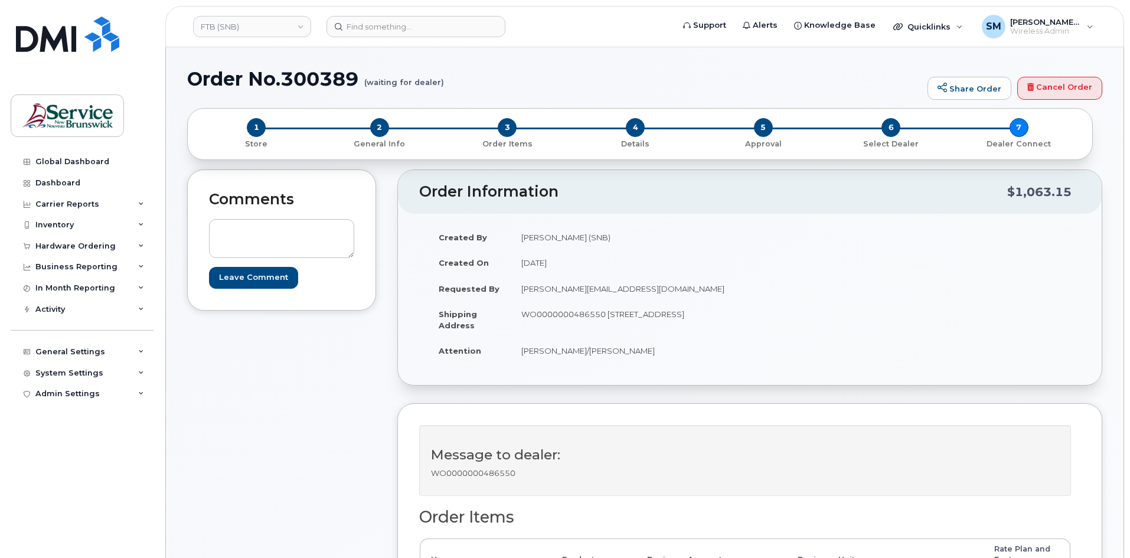
click at [322, 79] on h1 "Order No.300389 (waiting for dealer)" at bounding box center [554, 78] width 734 height 21
copy h1 "300389"
click at [257, 20] on link "FTB (SNB)" at bounding box center [252, 26] width 118 height 21
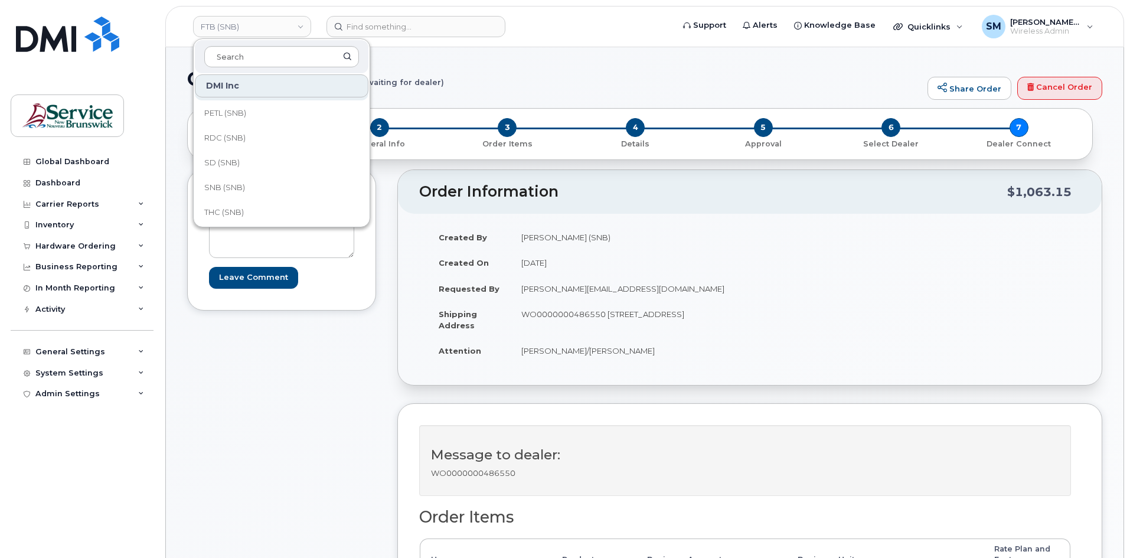
scroll to position [299, 0]
click at [233, 154] on span "SD (SNB)" at bounding box center [221, 159] width 35 height 12
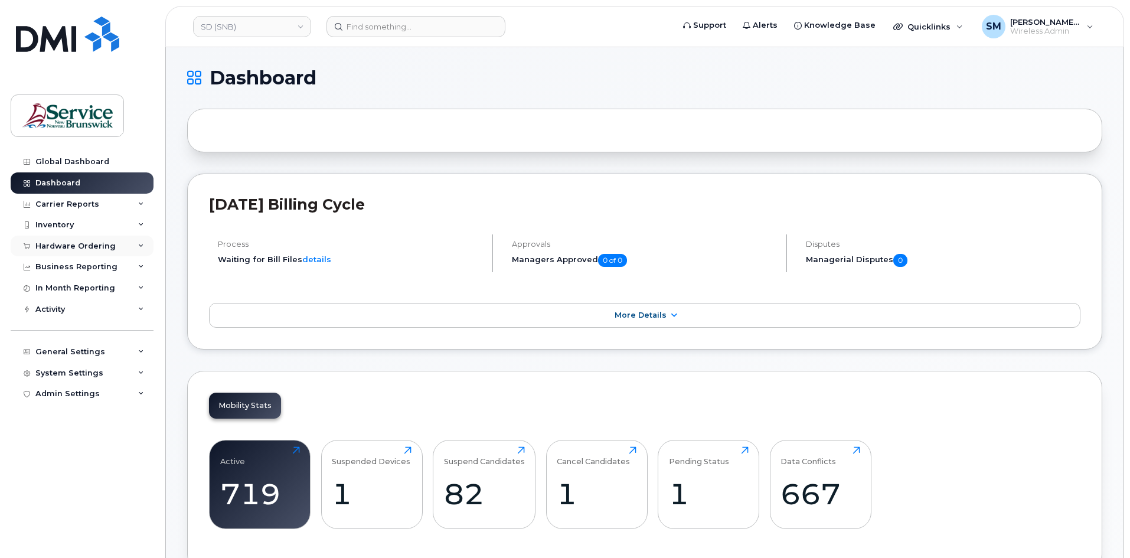
click at [79, 251] on div "Hardware Ordering" at bounding box center [82, 246] width 143 height 21
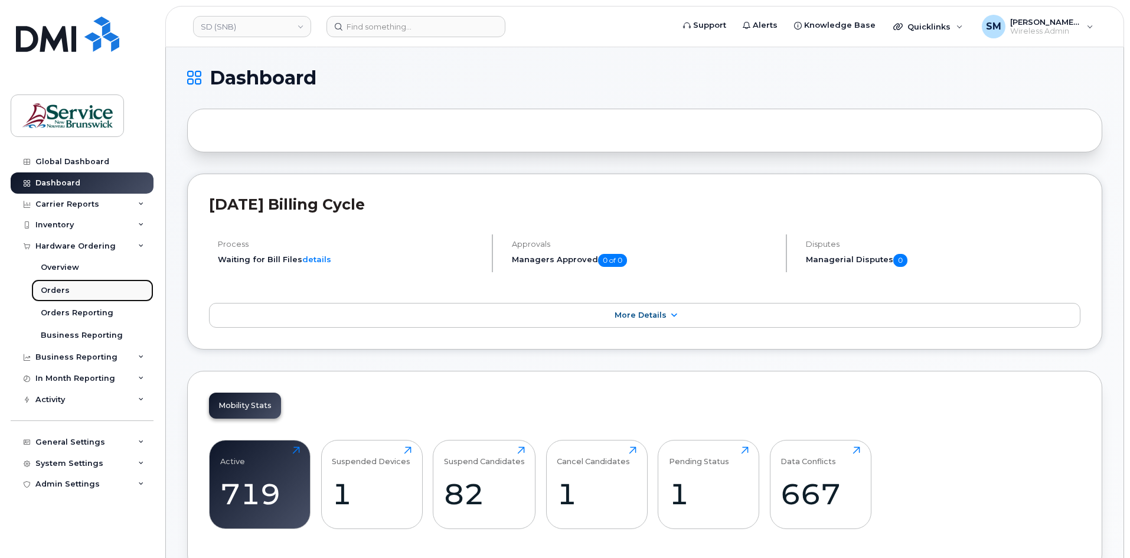
click at [96, 288] on link "Orders" at bounding box center [92, 290] width 122 height 22
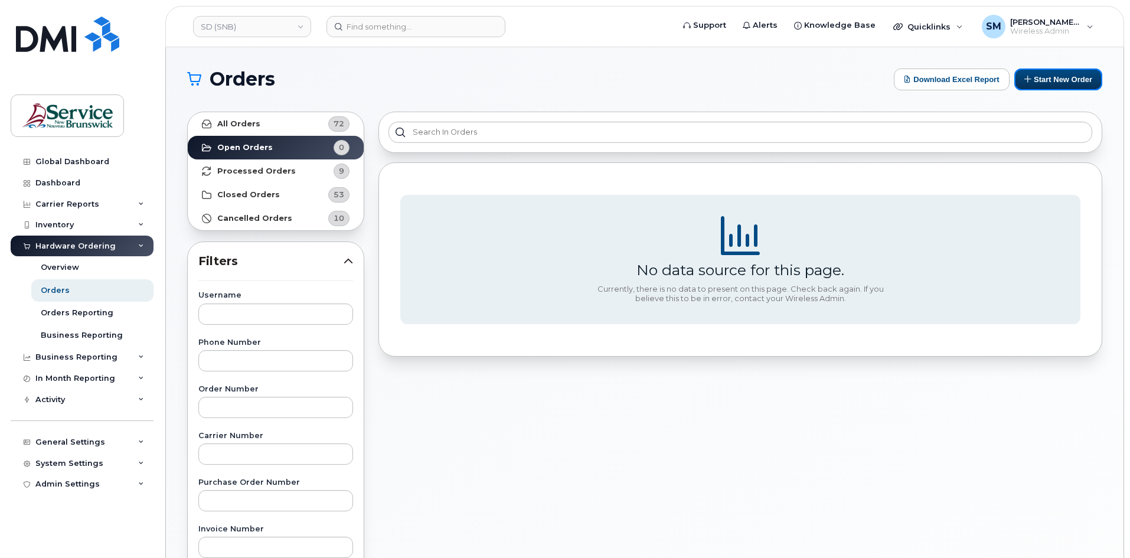
drag, startPoint x: 1072, startPoint y: 84, endPoint x: 1026, endPoint y: 99, distance: 48.5
click at [1072, 84] on button "Start New Order" at bounding box center [1058, 79] width 88 height 22
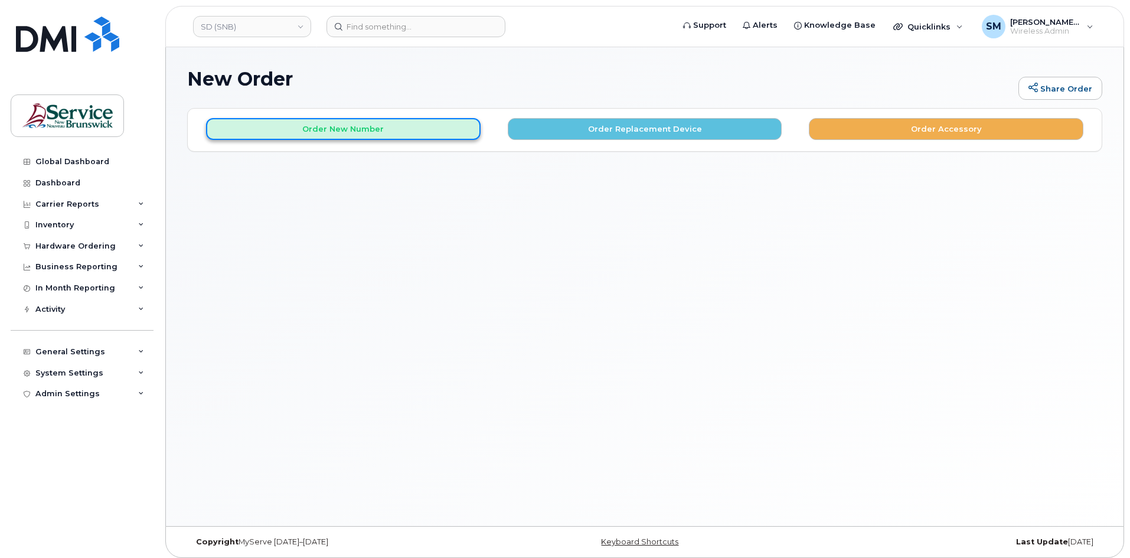
click at [377, 138] on button "Order New Number" at bounding box center [343, 129] width 274 height 22
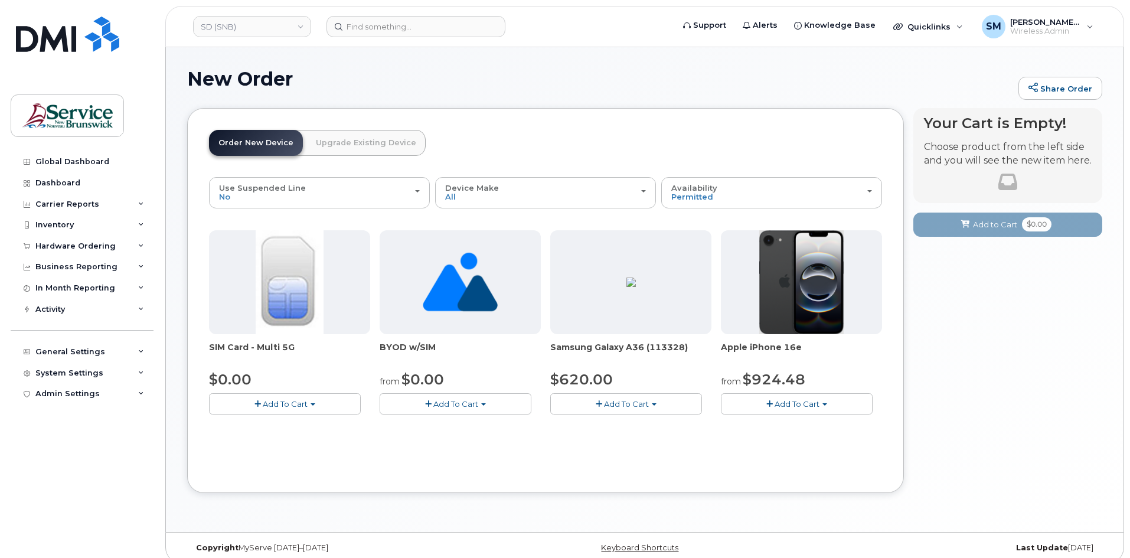
click at [817, 399] on span "Add To Cart" at bounding box center [796, 403] width 45 height 9
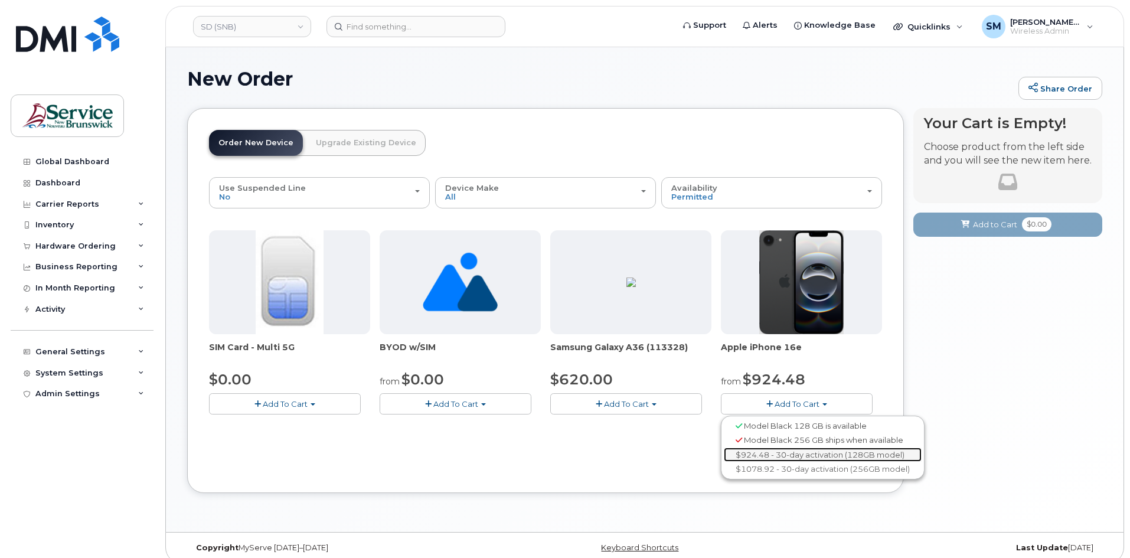
click at [794, 453] on link "$924.48 - 30-day activation (128GB model)" at bounding box center [823, 454] width 198 height 15
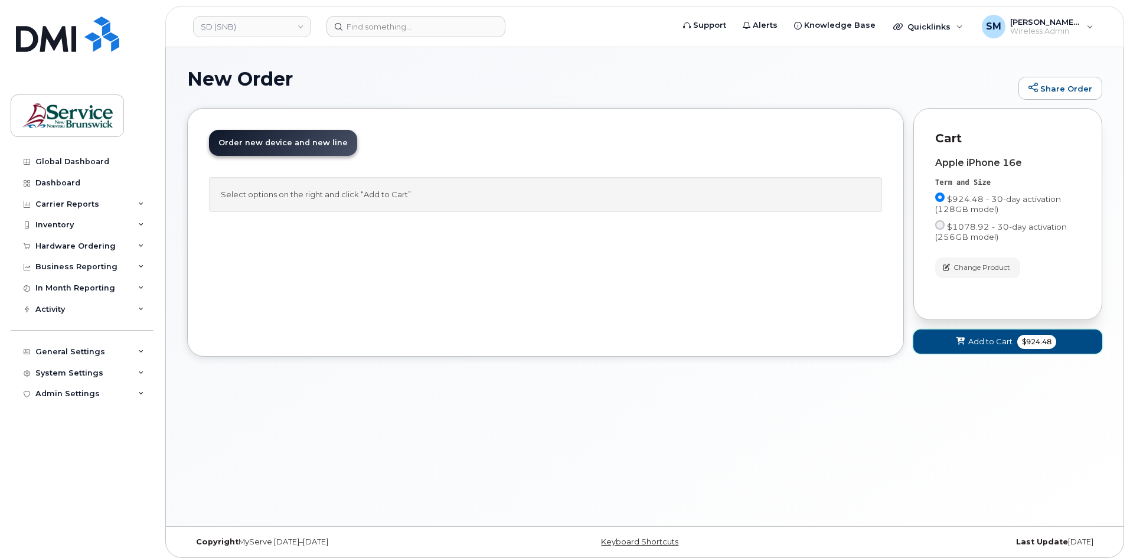
click at [998, 335] on button "Add to Cart $924.48" at bounding box center [1007, 341] width 189 height 24
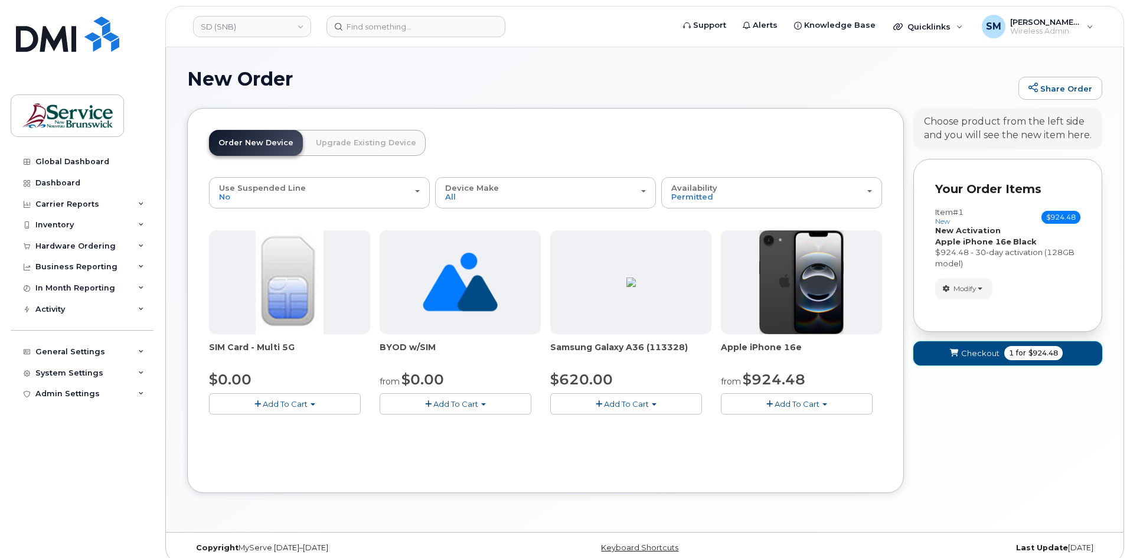
click at [979, 357] on span "Checkout" at bounding box center [980, 353] width 38 height 11
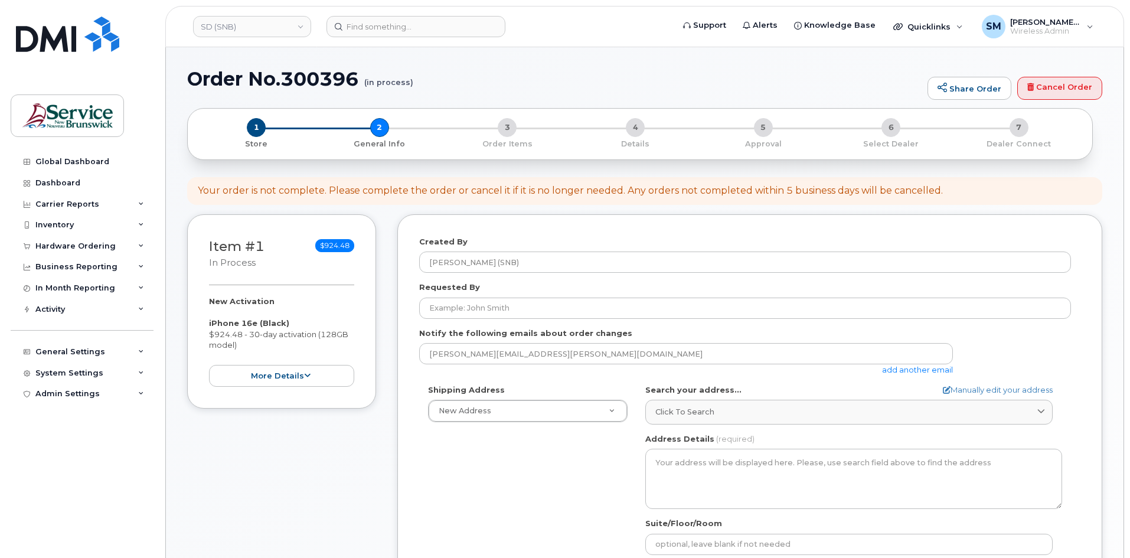
select select
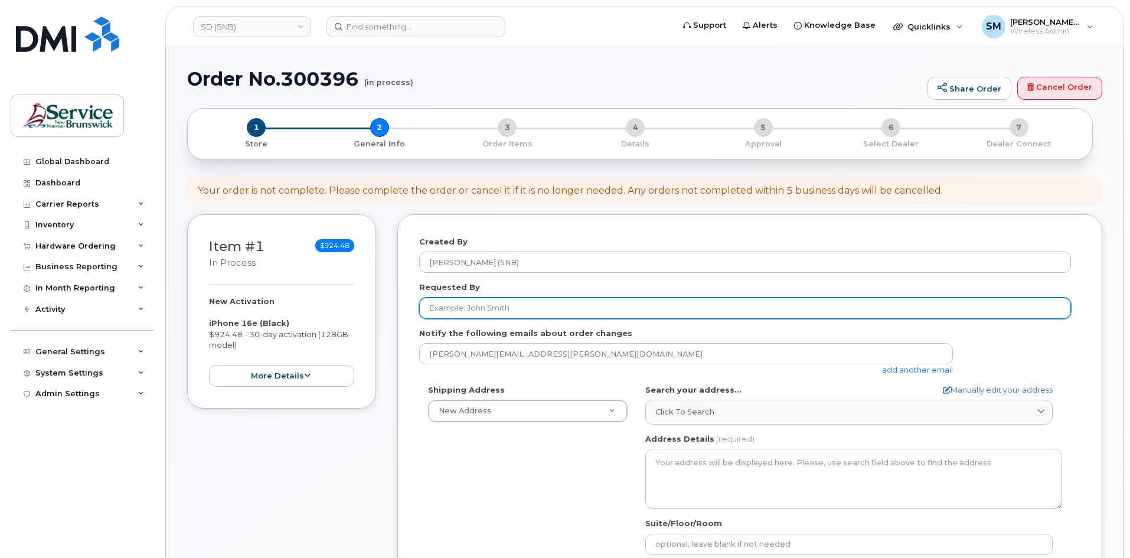
click at [626, 315] on input "Requested By" at bounding box center [745, 307] width 652 height 21
paste input "[PERSON_NAME][EMAIL_ADDRESS][PERSON_NAME][DOMAIN_NAME]"
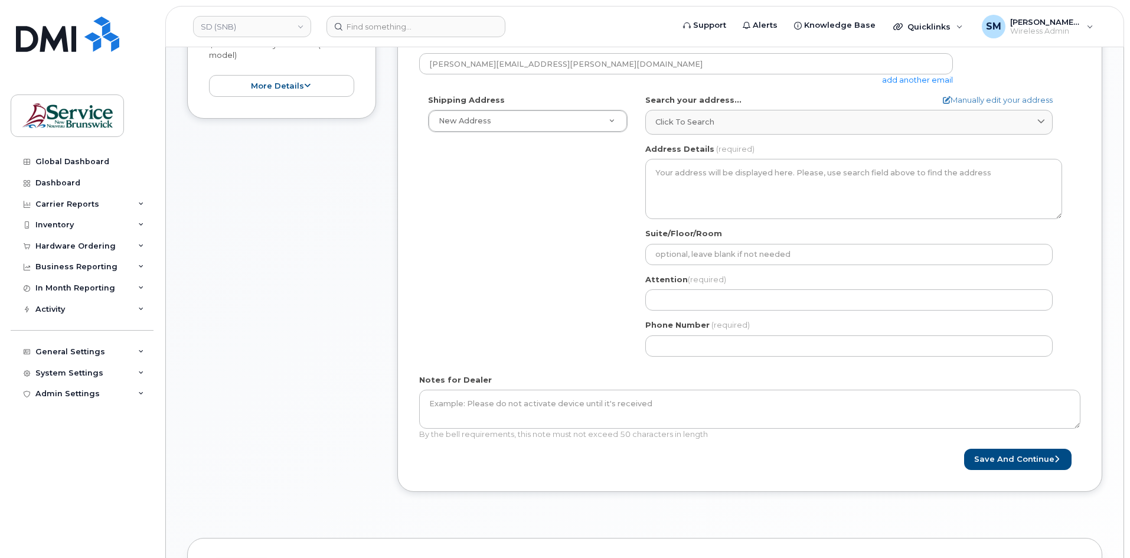
scroll to position [177, 0]
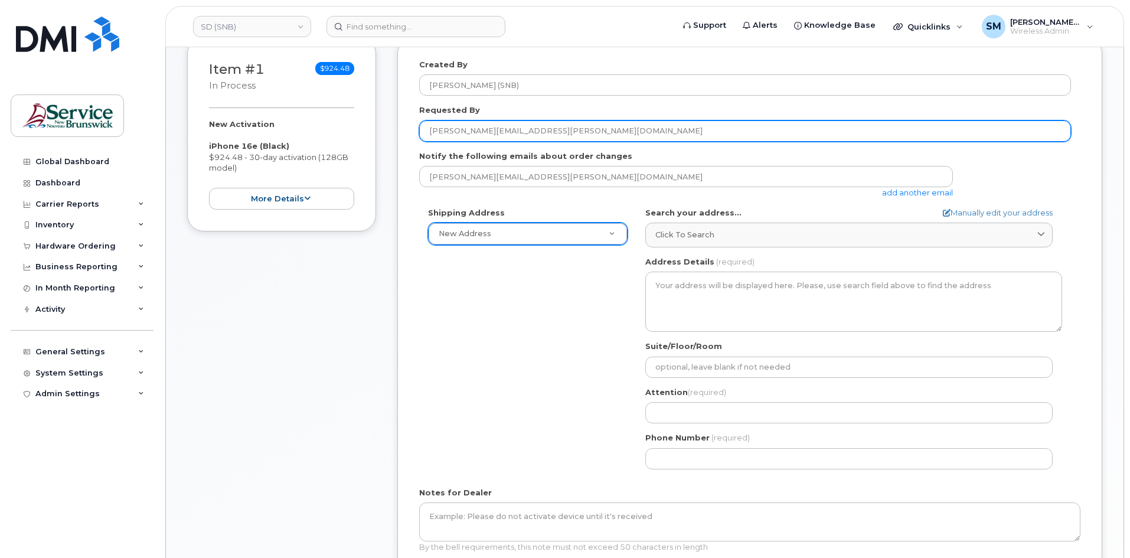
type input "[PERSON_NAME][EMAIL_ADDRESS][PERSON_NAME][DOMAIN_NAME]"
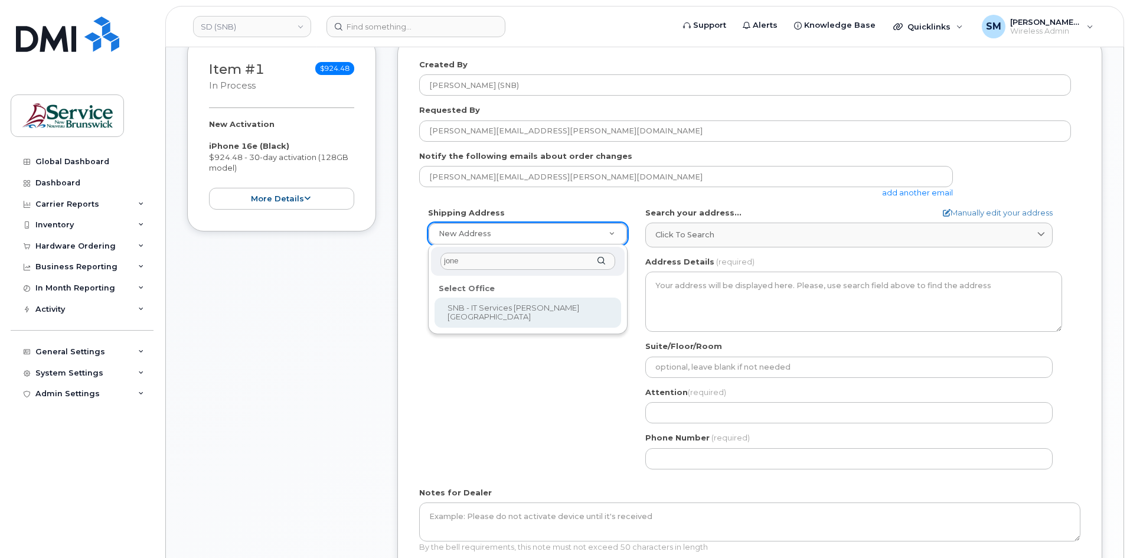
type input "[PERSON_NAME]"
select select
type textarea "[STREET_ADDRESS]"
type input "[PERSON_NAME]/[PERSON_NAME]/[PERSON_NAME]/[PERSON_NAME]"
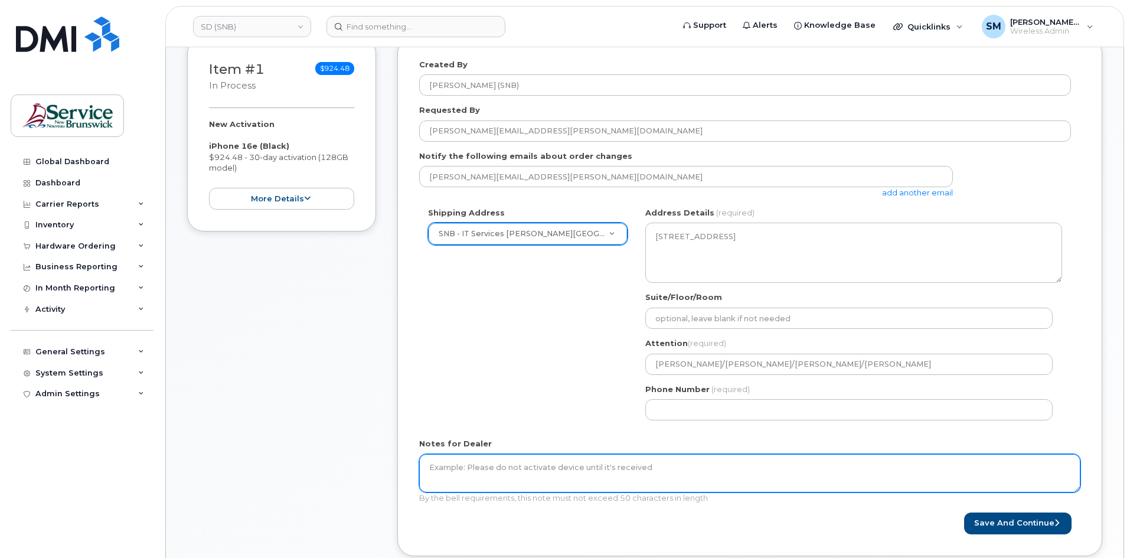
click at [579, 473] on textarea "Notes for Dealer" at bounding box center [749, 473] width 661 height 39
paste textarea "WO0000000486673"
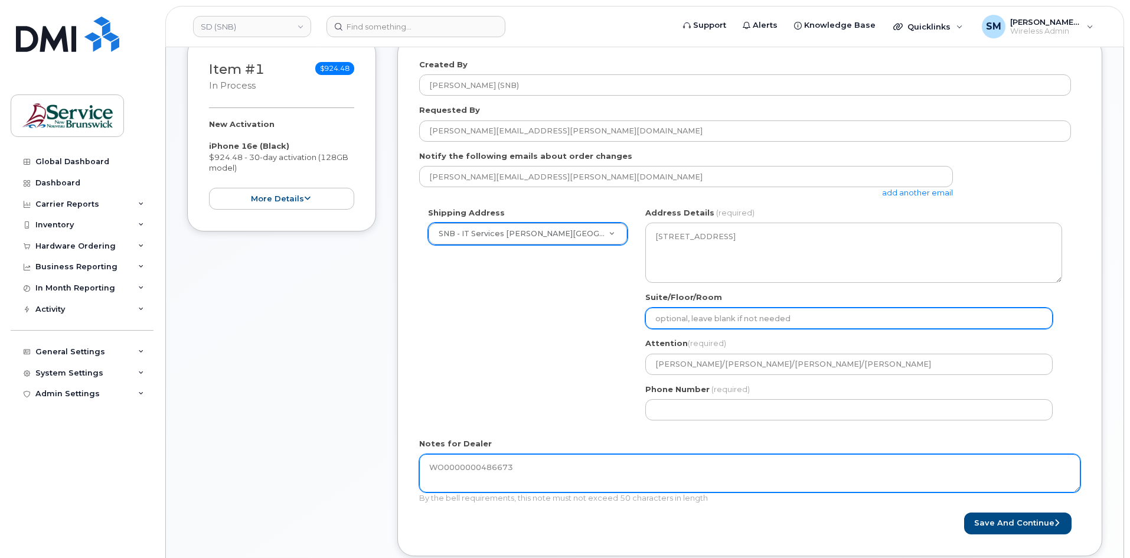
type textarea "WO0000000486673"
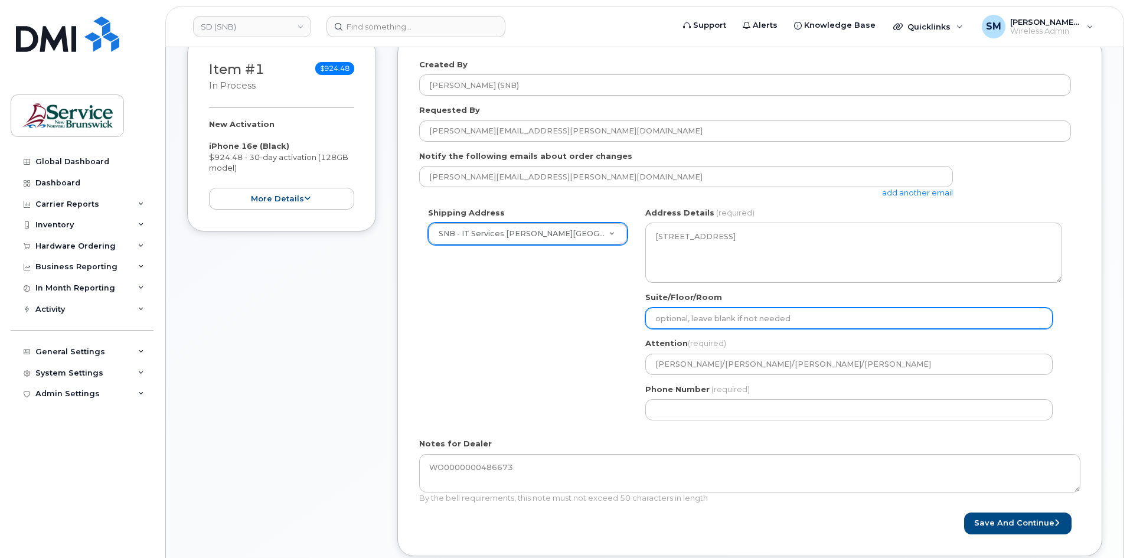
click at [709, 327] on input "Suite/Floor/Room" at bounding box center [848, 318] width 407 height 21
paste input "WO0000000486673"
select select
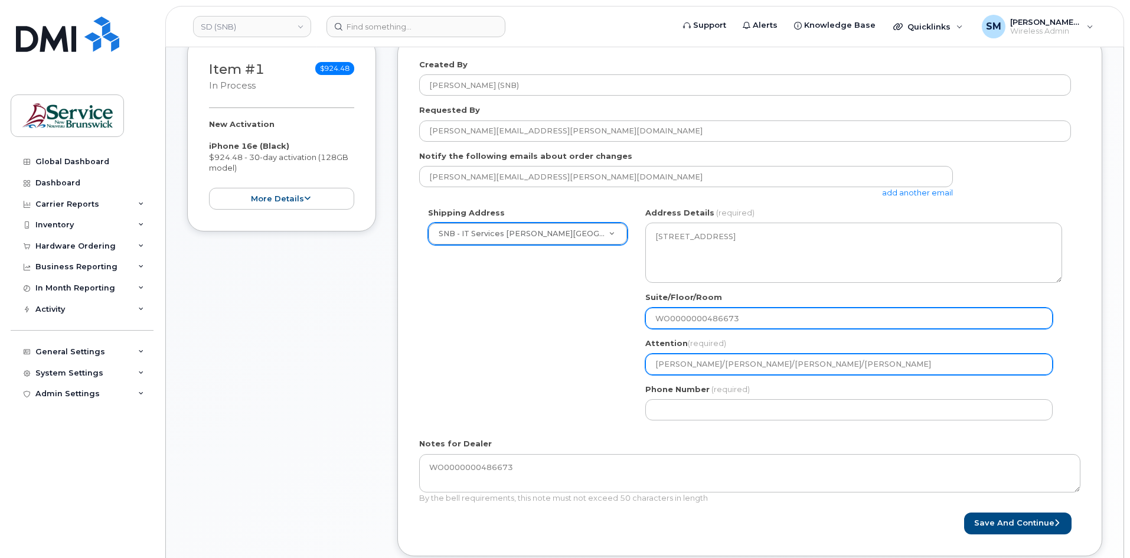
type input "WO0000000486673"
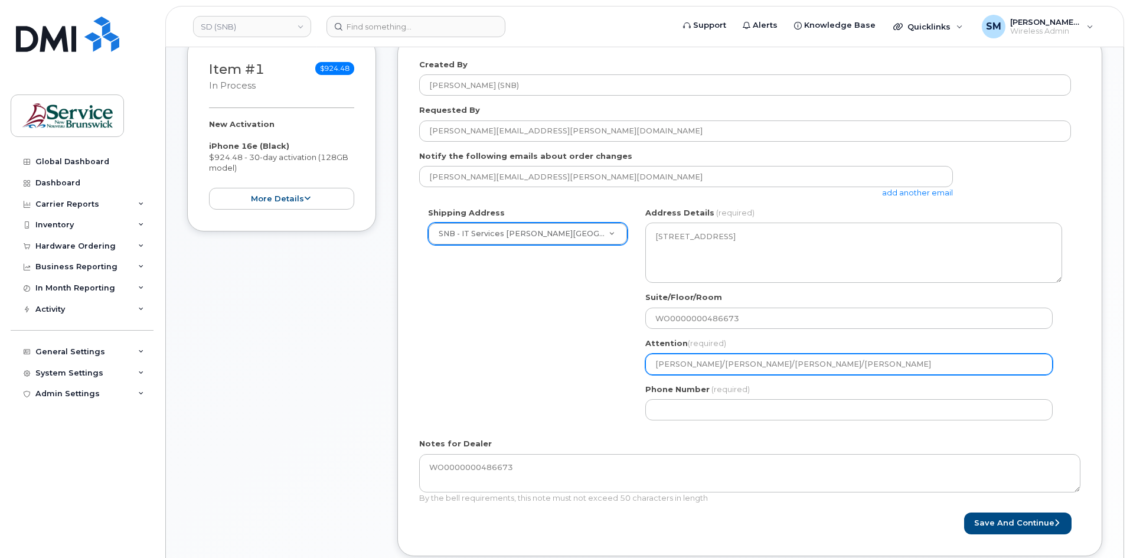
click at [931, 357] on input "Fred Doiron/Jeff McIntyre/Vincent Hache/Sebastien Bernard" at bounding box center [848, 364] width 407 height 21
drag, startPoint x: 918, startPoint y: 364, endPoint x: 757, endPoint y: 372, distance: 162.0
click at [757, 372] on input "Fred Doiron/Jeff McIntyre/Vincent Hache/Sebastien Bernard" at bounding box center [848, 364] width 407 height 21
select select
type input "Fred Doiron/Jeff McIntyre/"
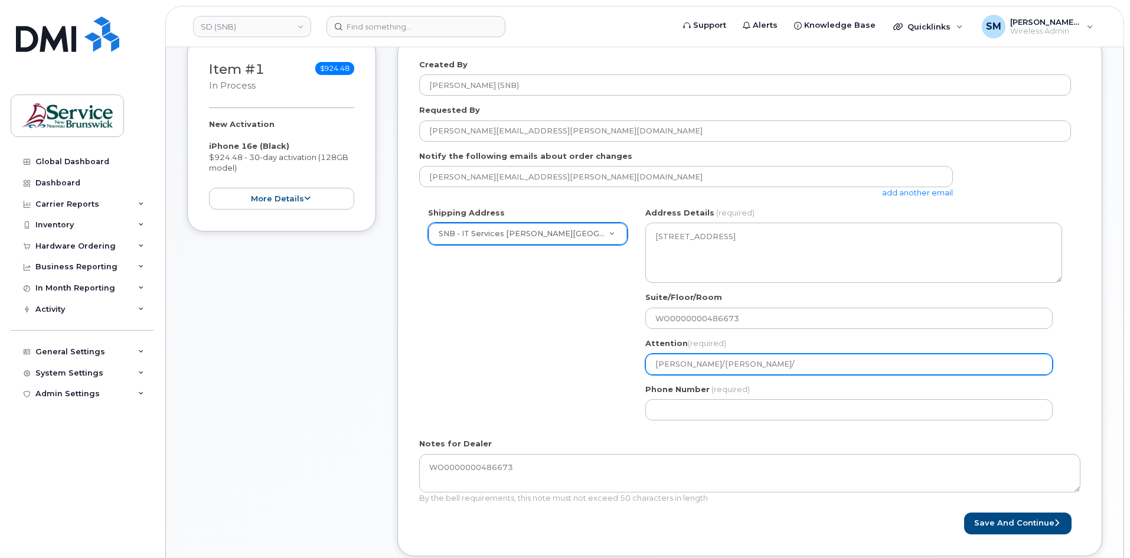
select select
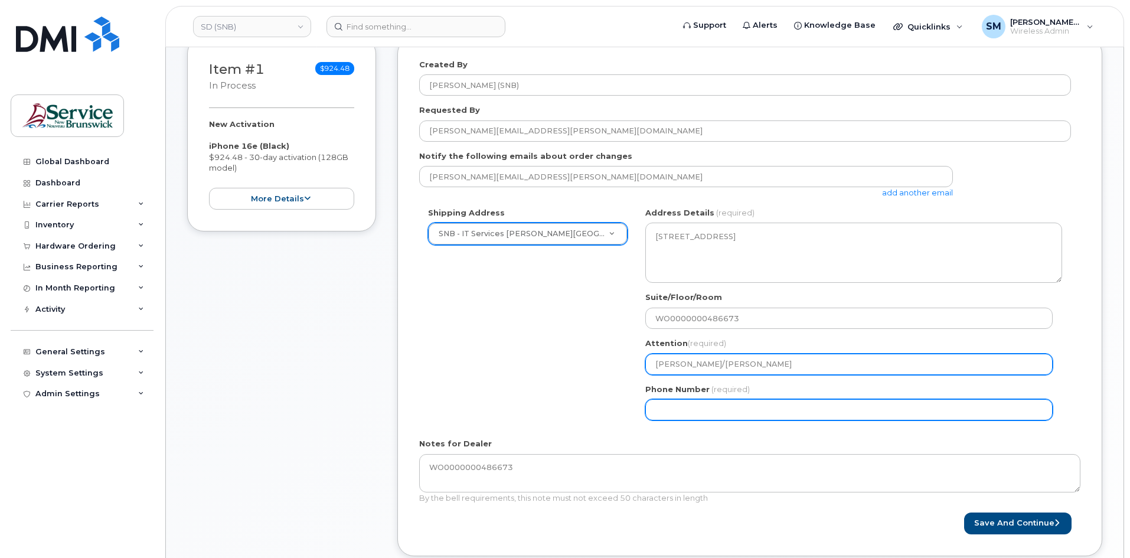
type input "[PERSON_NAME]/[PERSON_NAME]"
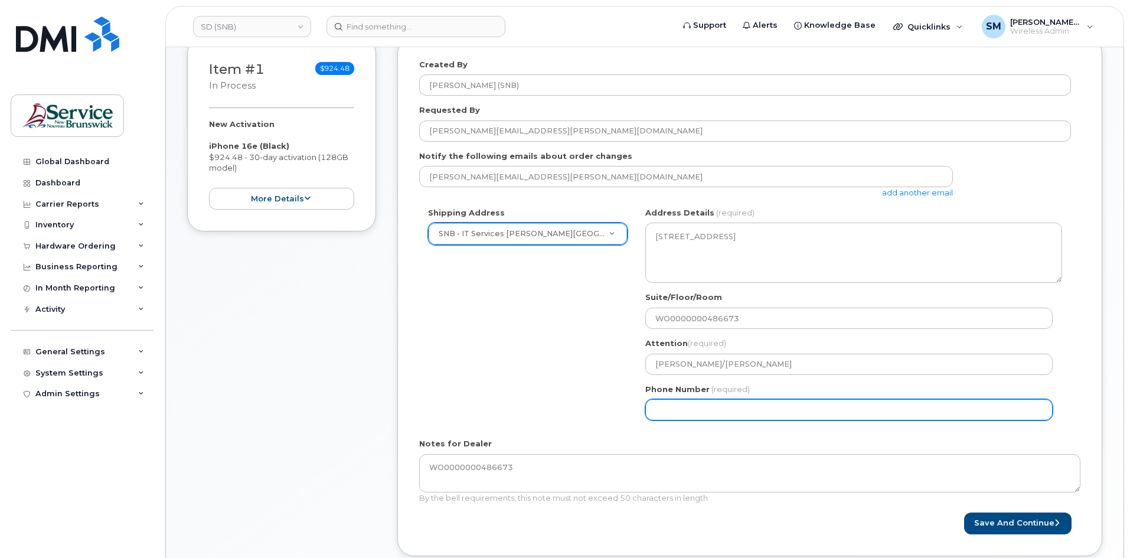
click at [888, 409] on input "Phone Number" at bounding box center [848, 409] width 407 height 21
select select
type input "506639633"
select select
type input "5066396338"
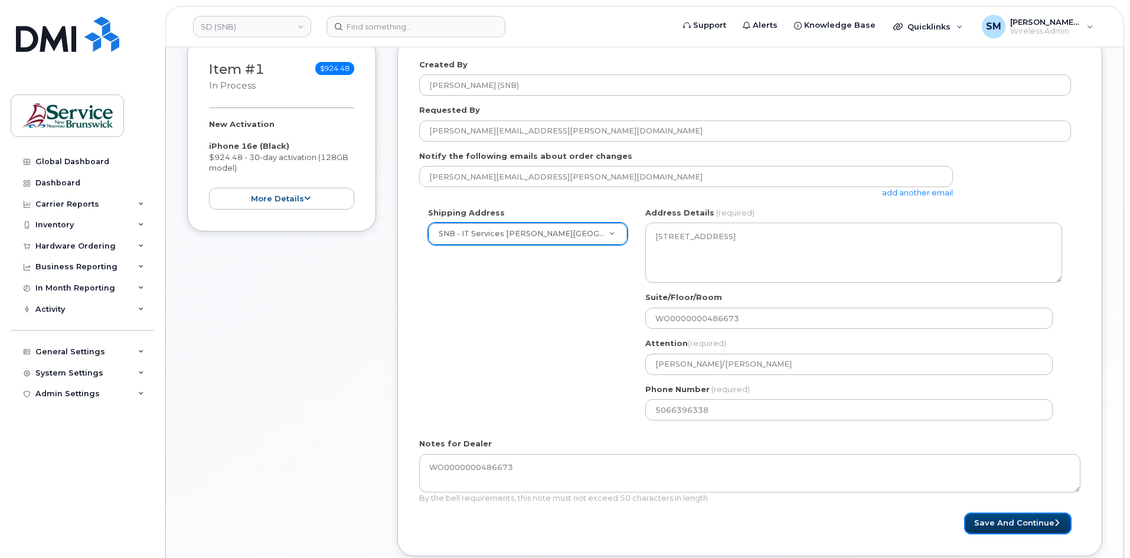
drag, startPoint x: 993, startPoint y: 529, endPoint x: 1019, endPoint y: 507, distance: 34.4
click at [993, 530] on button "Save and Continue" at bounding box center [1017, 523] width 107 height 22
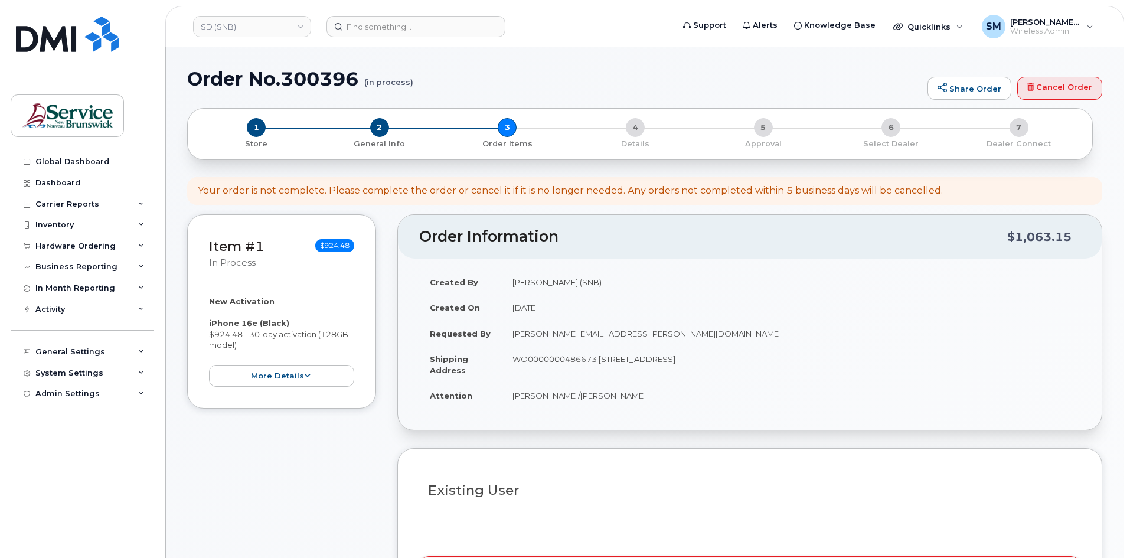
select select
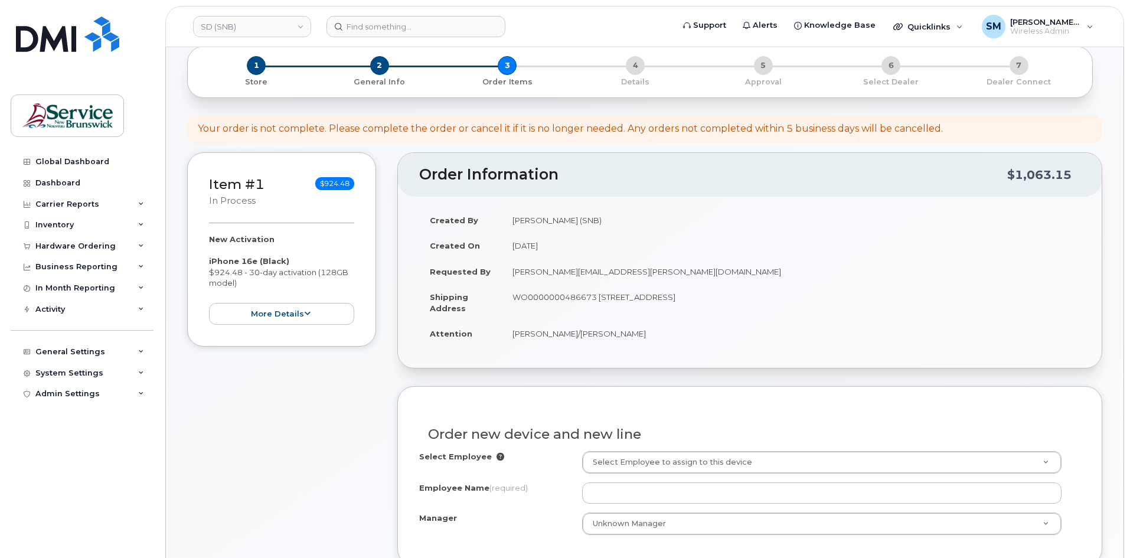
scroll to position [177, 0]
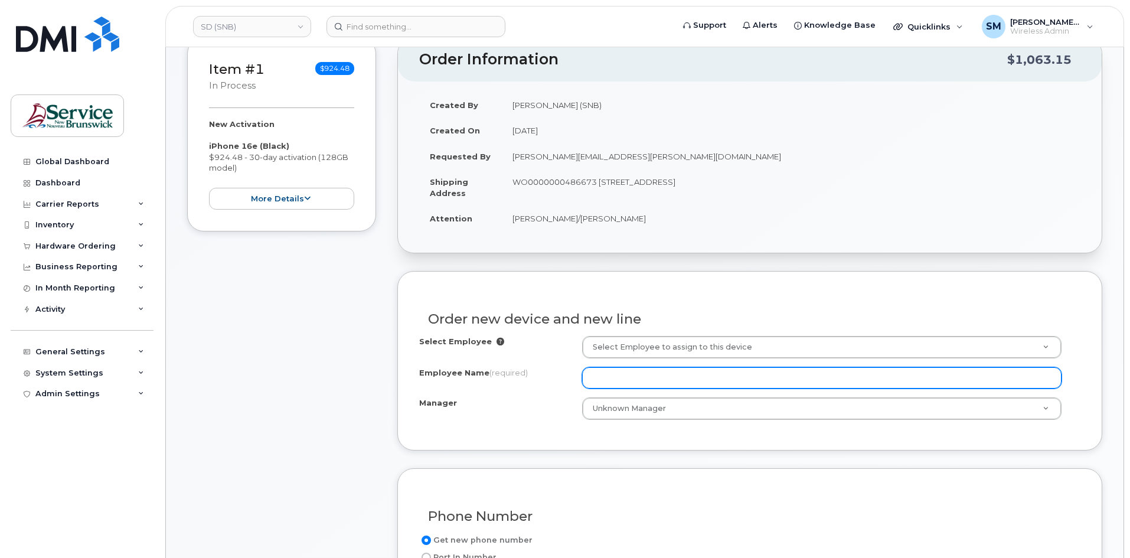
click at [659, 374] on input "Employee Name (required)" at bounding box center [821, 377] width 479 height 21
paste input "[PERSON_NAME]"
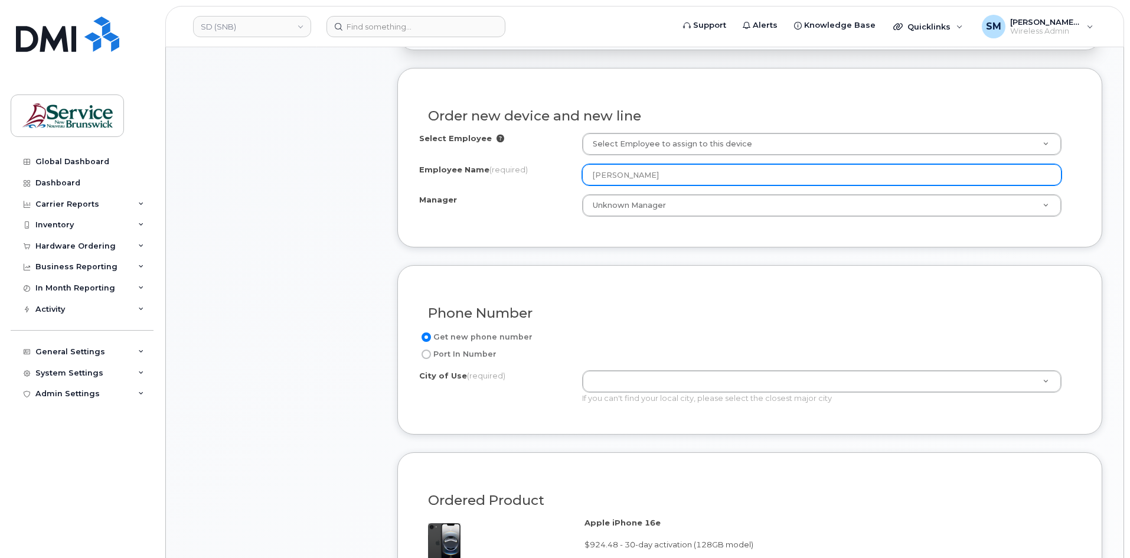
scroll to position [413, 0]
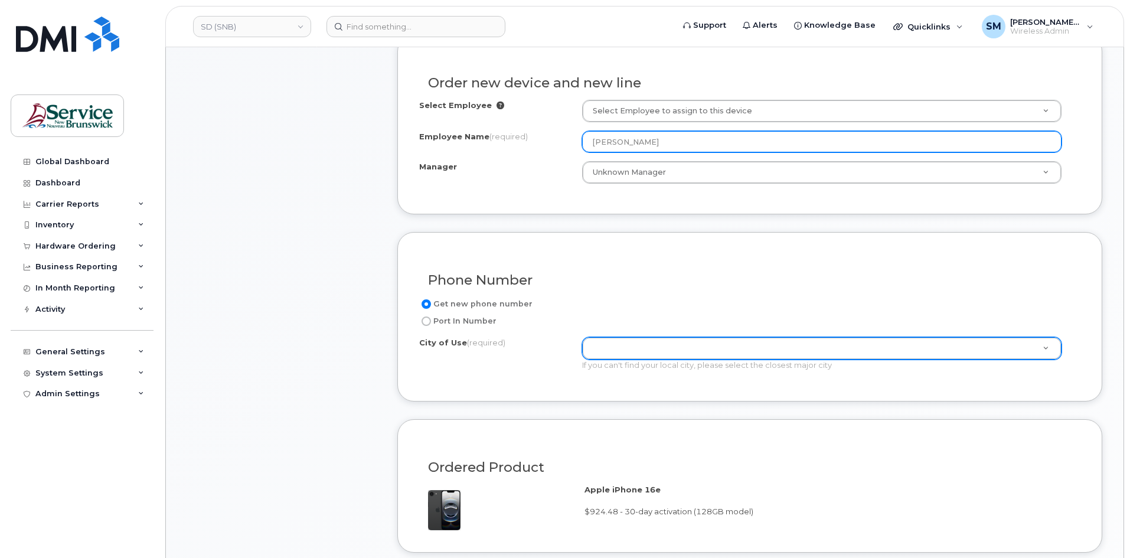
type input "[PERSON_NAME]"
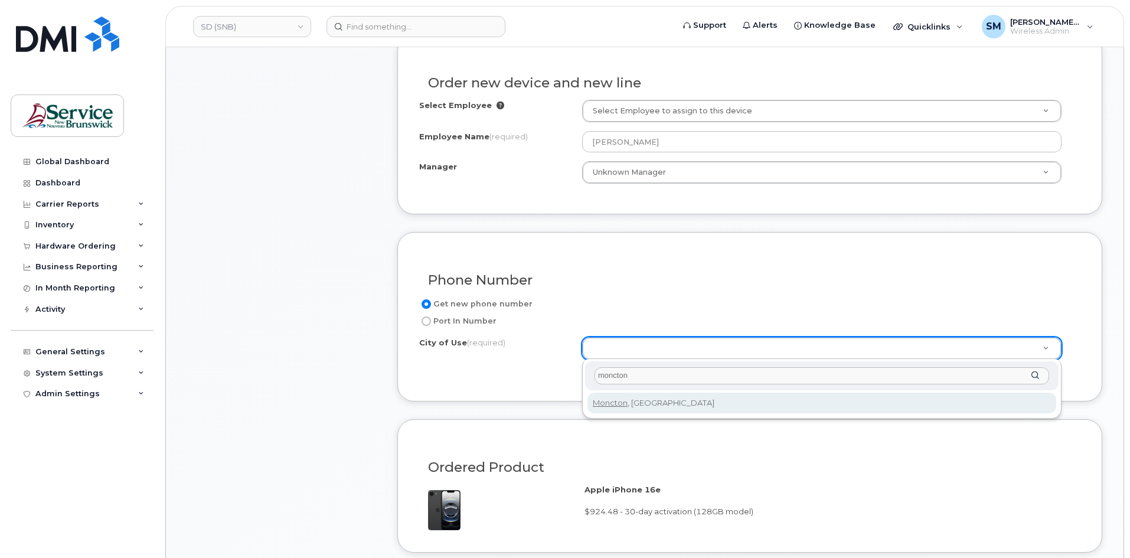
type input "moncton"
type input "1817"
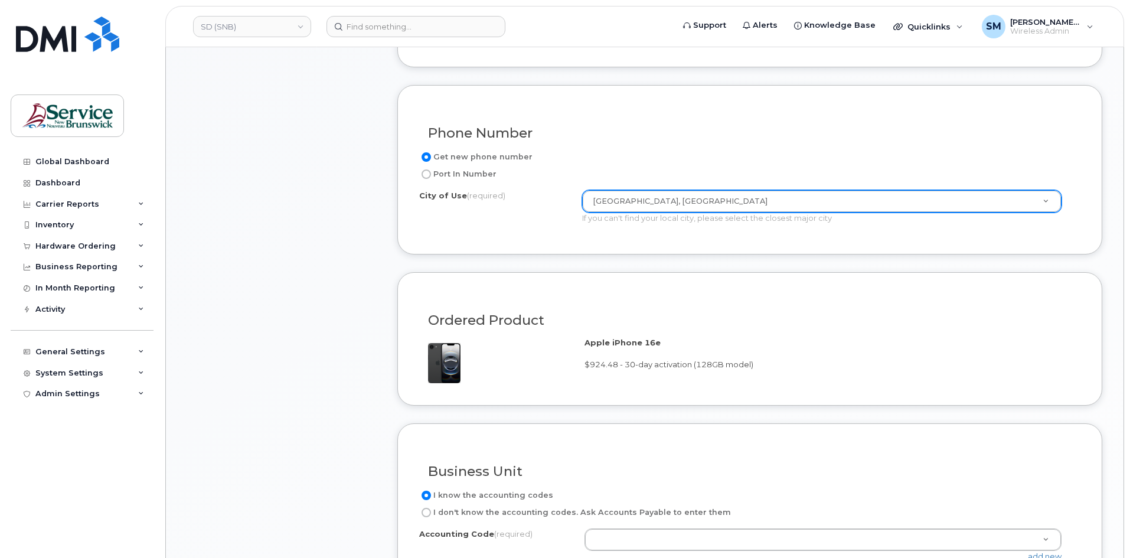
scroll to position [767, 0]
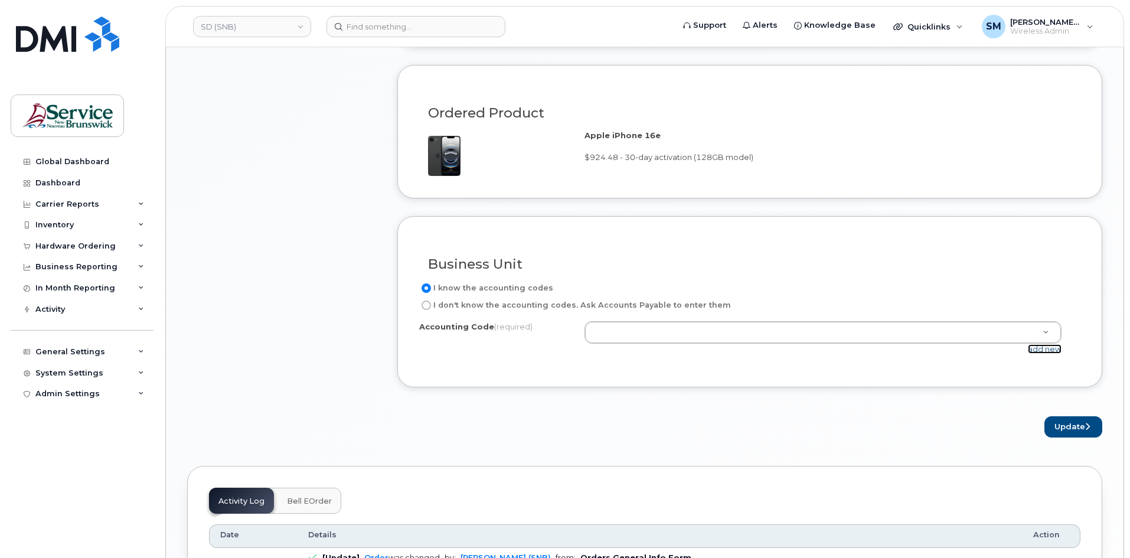
click at [1049, 348] on link "add new" at bounding box center [1045, 348] width 34 height 9
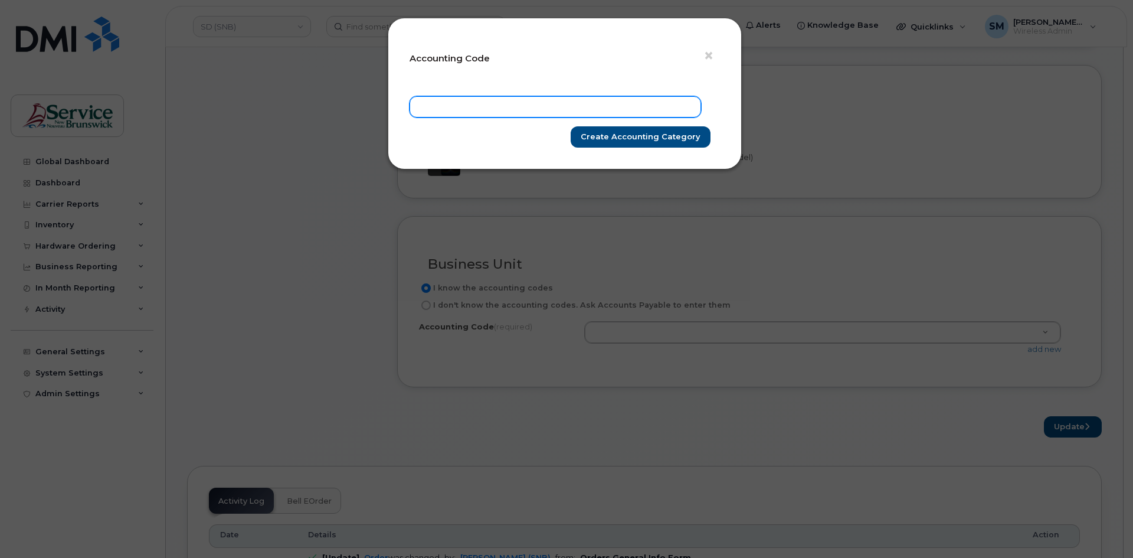
click at [515, 98] on input "text" at bounding box center [556, 106] width 292 height 21
paste input "76.7639.7606.5749.EPPP.0000.ES0680"
type input "76.7639.7606.5749.EPPP.0000.ES0680"
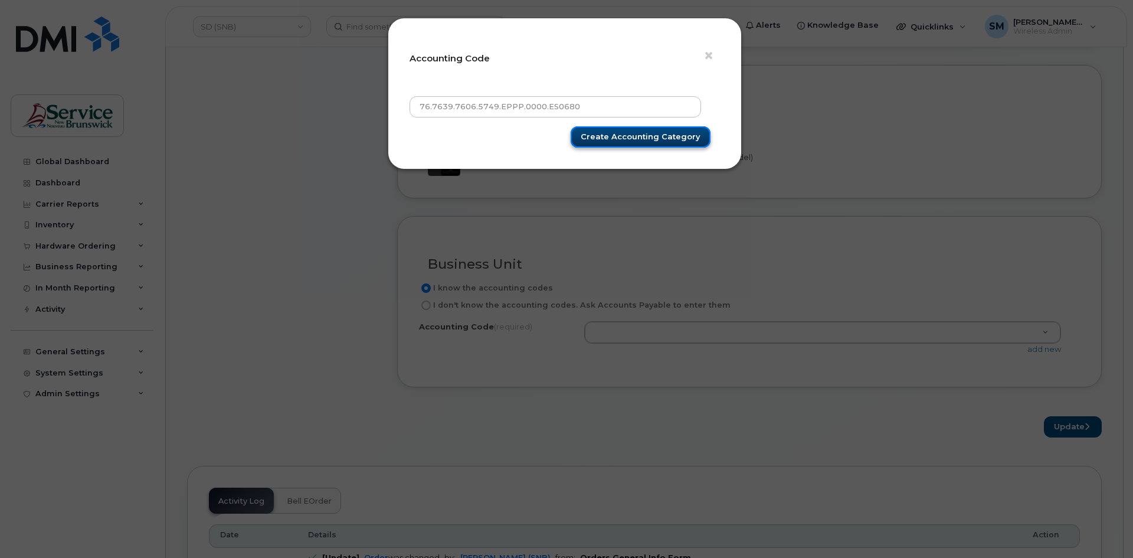
click at [667, 136] on input "Create Accounting category" at bounding box center [641, 137] width 140 height 22
type input "Create Accounting category"
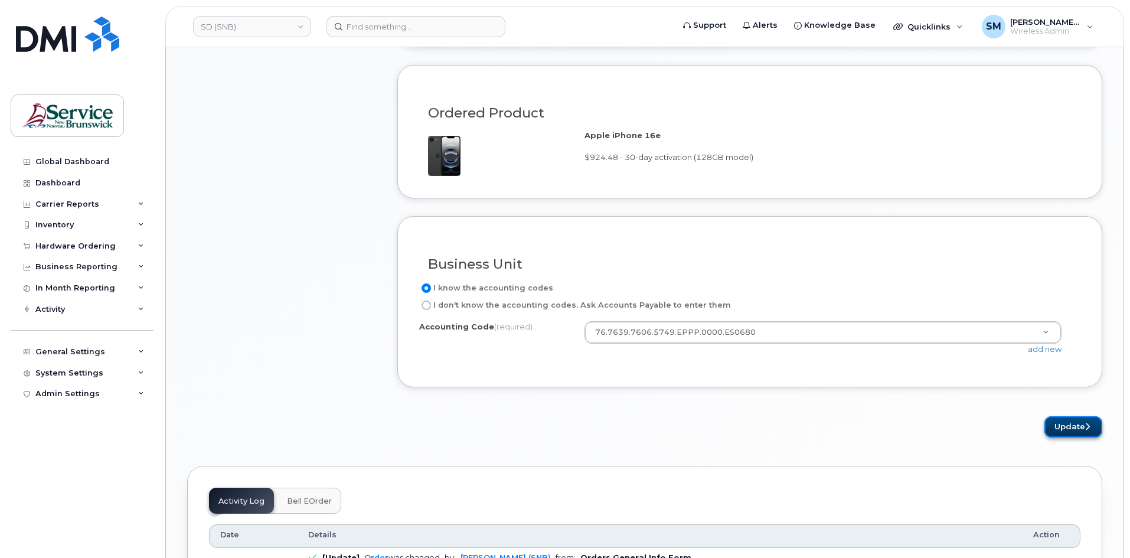
click at [1078, 420] on button "Update" at bounding box center [1073, 427] width 58 height 22
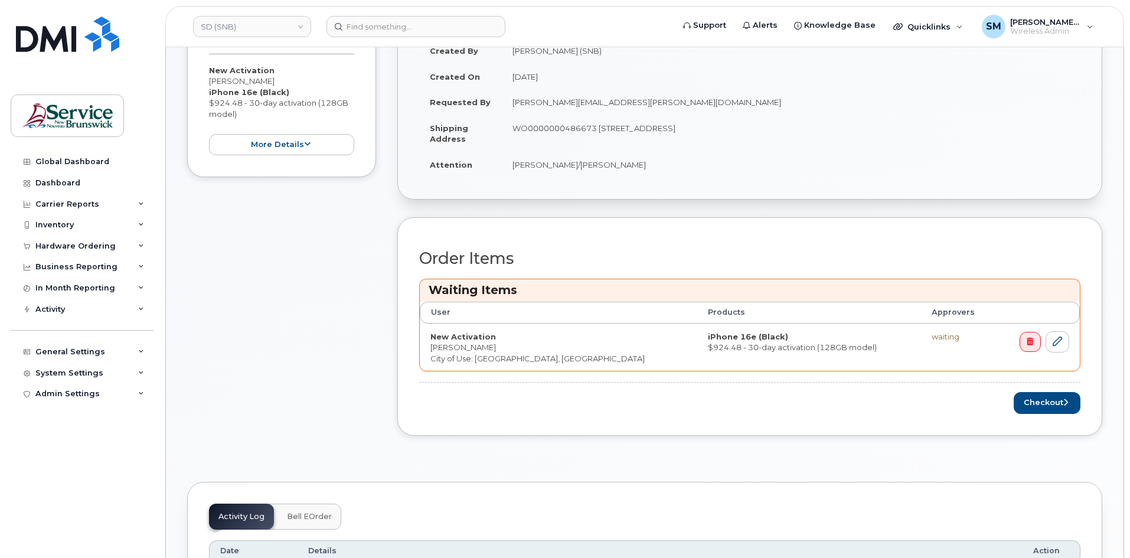
scroll to position [236, 0]
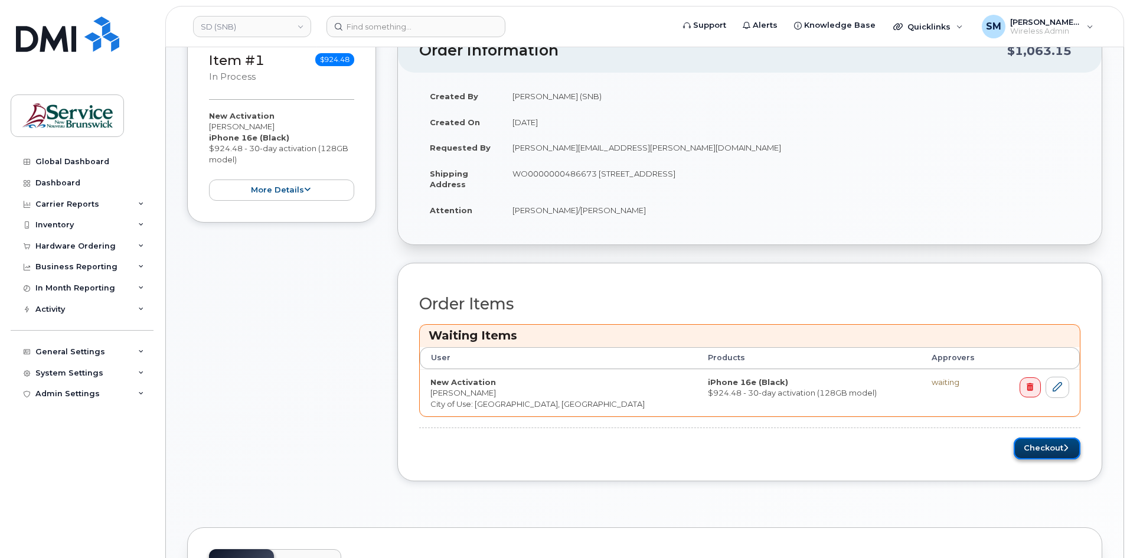
click at [1033, 444] on button "Checkout" at bounding box center [1046, 448] width 67 height 22
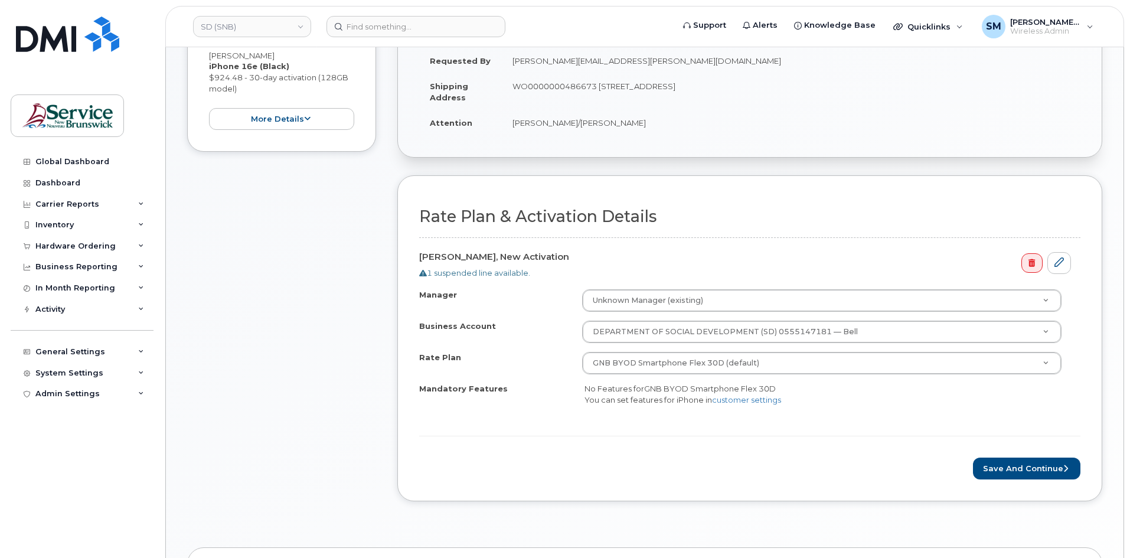
scroll to position [236, 0]
drag, startPoint x: 1006, startPoint y: 459, endPoint x: 1010, endPoint y: 439, distance: 20.5
click at [1006, 459] on button "Save and Continue" at bounding box center [1026, 468] width 107 height 22
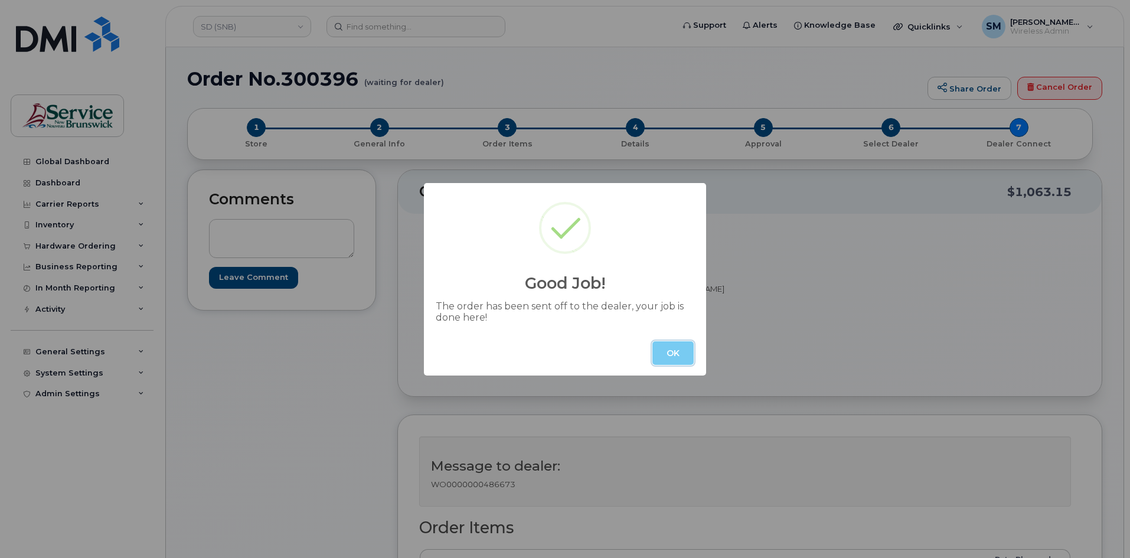
click at [681, 355] on button "OK" at bounding box center [672, 353] width 41 height 24
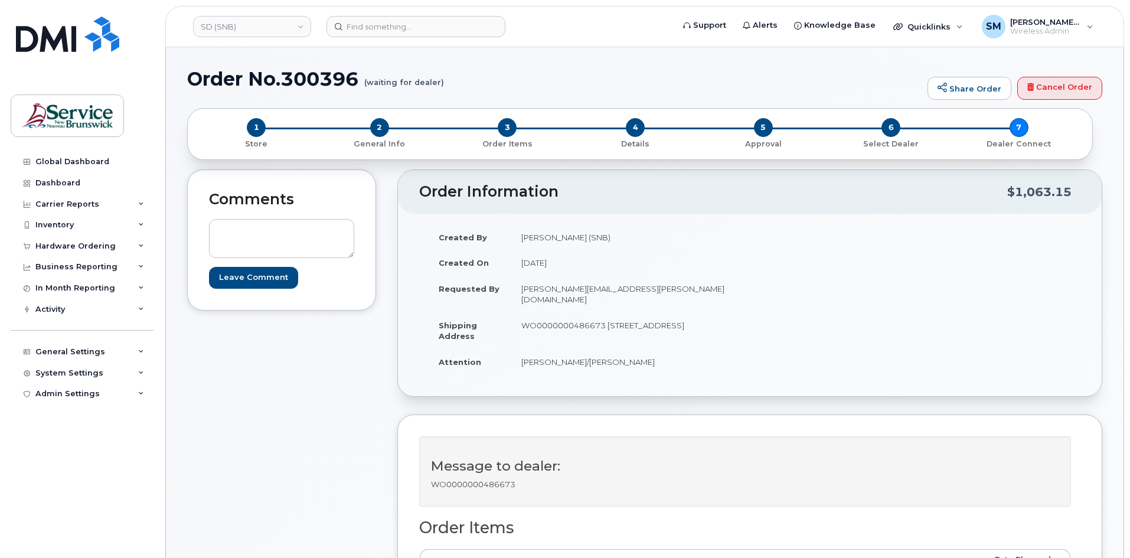
click at [329, 73] on h1 "Order No.300396 (waiting for dealer)" at bounding box center [554, 78] width 734 height 21
drag, startPoint x: 329, startPoint y: 73, endPoint x: 620, endPoint y: 71, distance: 290.4
click at [620, 72] on h1 "Order No.300396 (waiting for dealer)" at bounding box center [554, 78] width 734 height 21
click at [325, 86] on h1 "Order No.300396 (waiting for dealer)" at bounding box center [554, 78] width 734 height 21
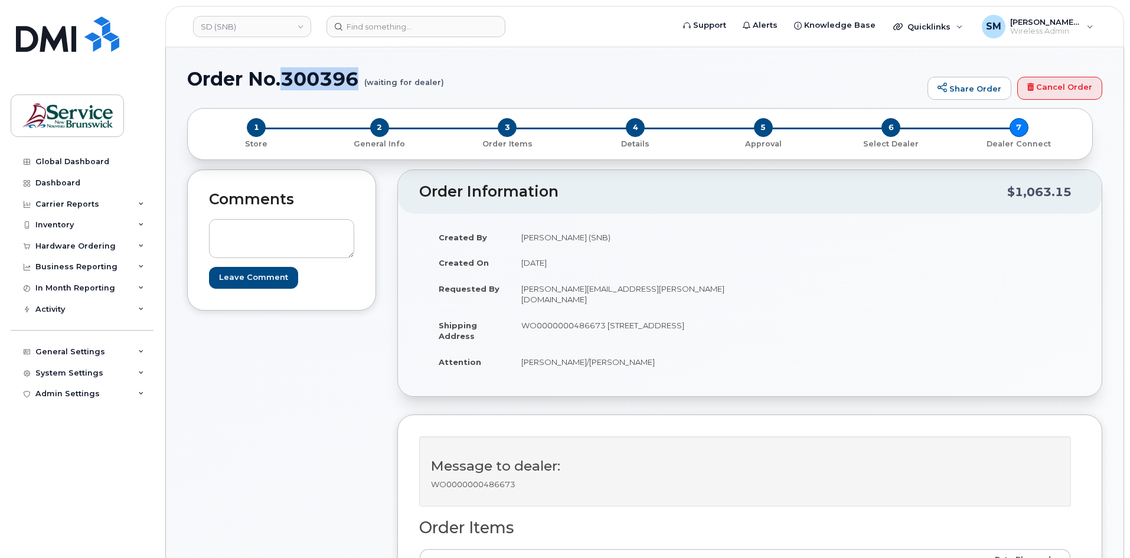
click at [325, 86] on h1 "Order No.300396 (waiting for dealer)" at bounding box center [554, 78] width 734 height 21
copy h1 "300396"
